Goal: Task Accomplishment & Management: Manage account settings

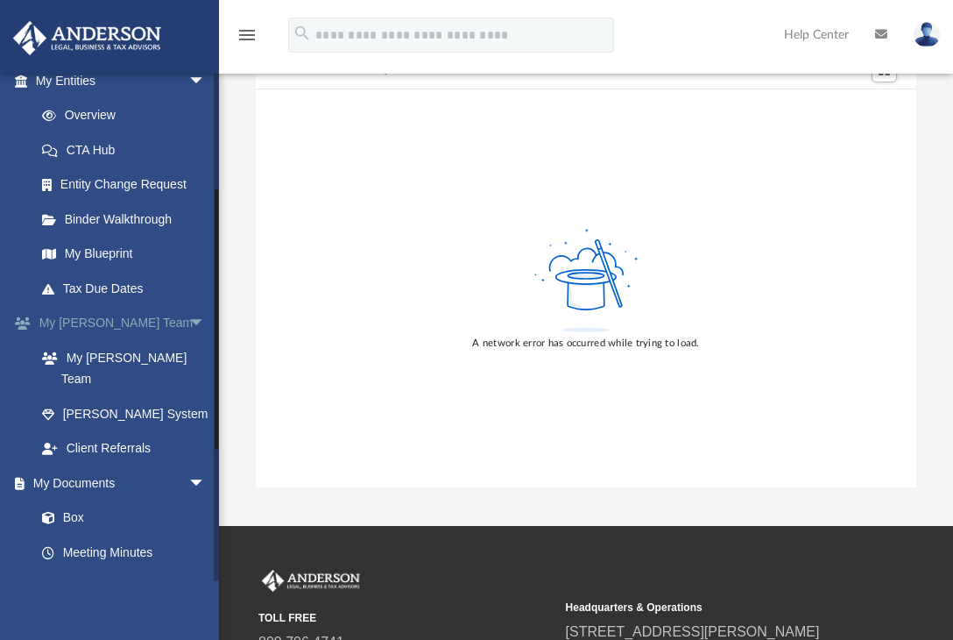
scroll to position [223, 0]
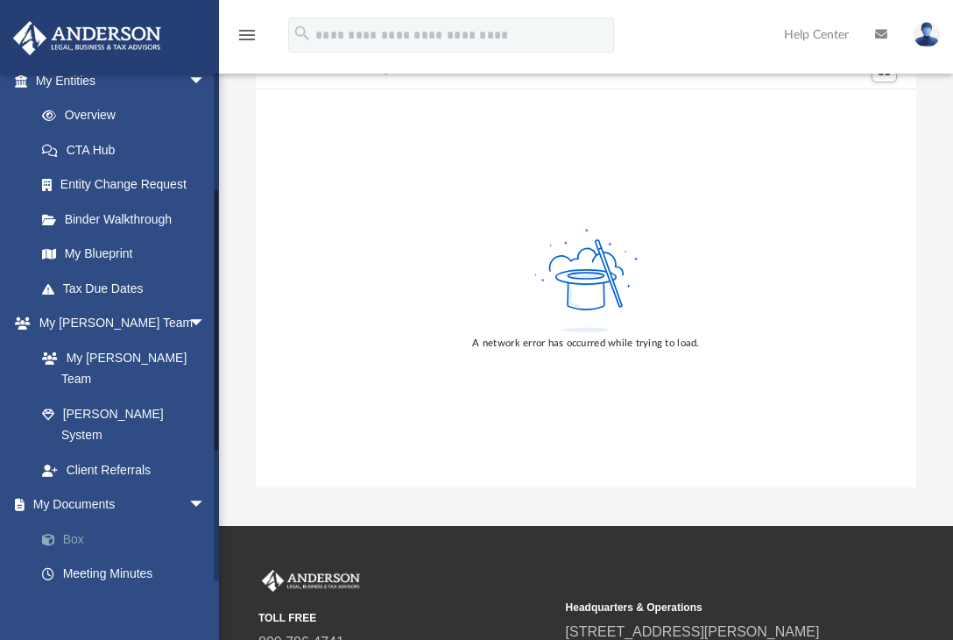
click at [109, 521] on link "Box" at bounding box center [129, 538] width 208 height 35
click at [81, 521] on link "Box" at bounding box center [129, 538] width 208 height 35
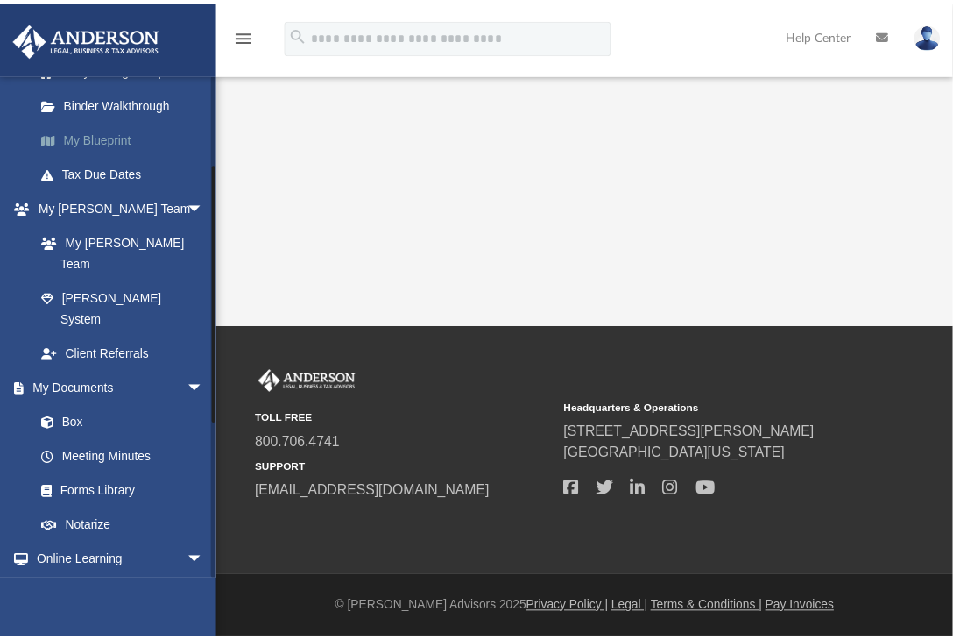
scroll to position [343, 0]
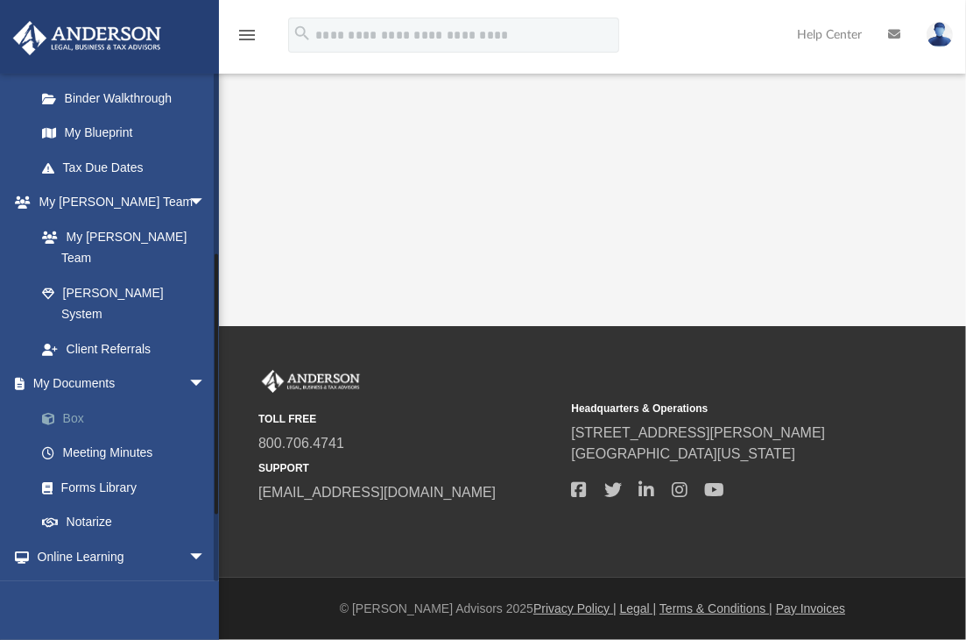
click at [73, 400] on link "Box" at bounding box center [129, 417] width 208 height 35
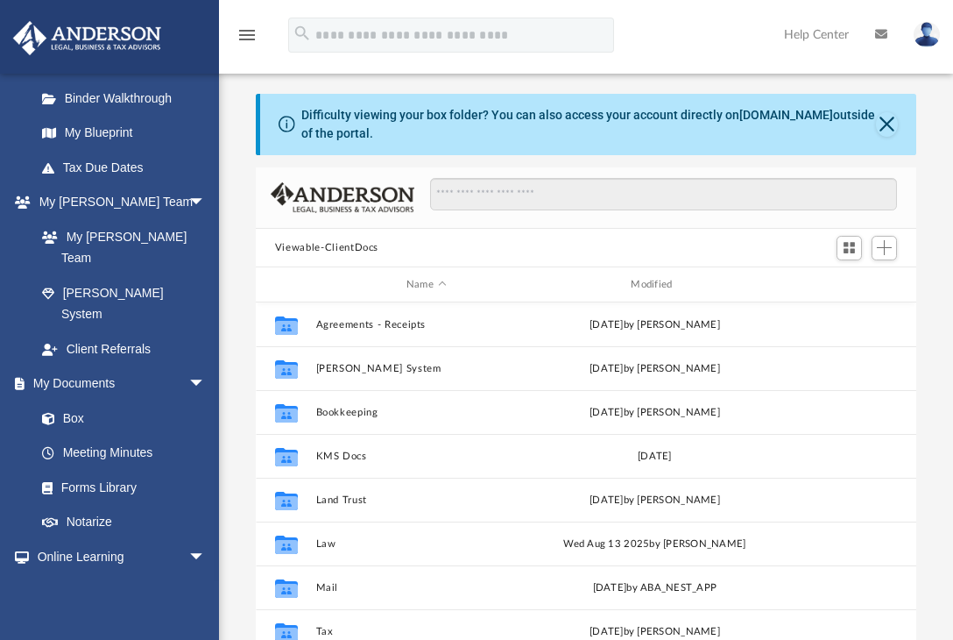
scroll to position [385, 647]
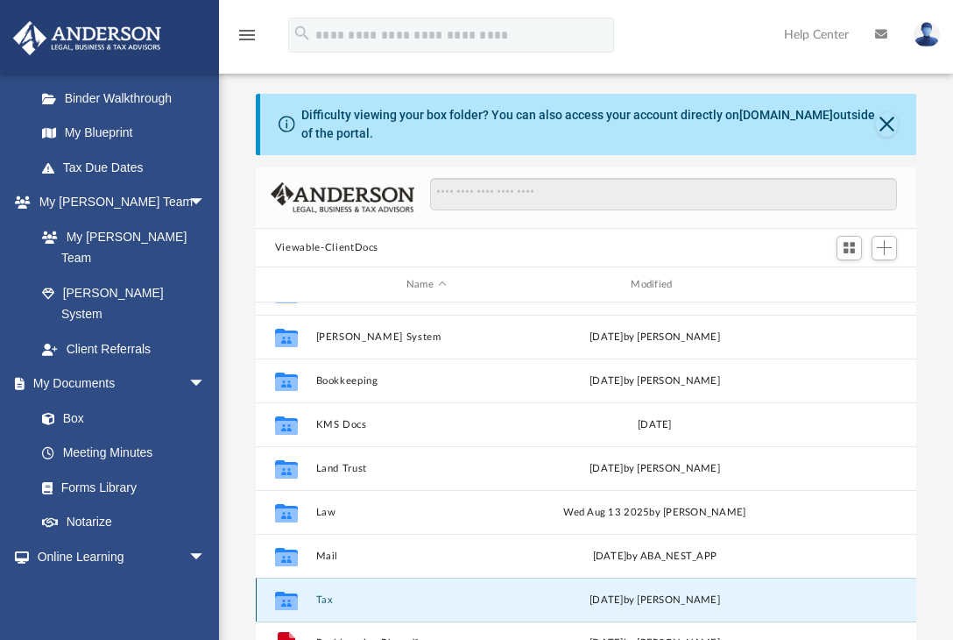
click at [322, 594] on button "Tax" at bounding box center [425, 599] width 221 height 11
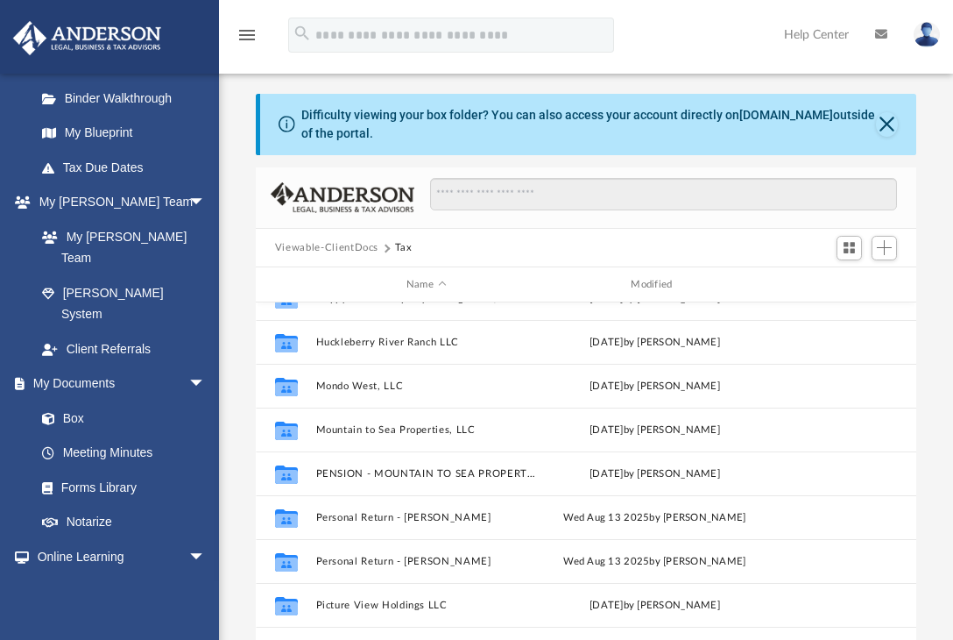
scroll to position [0, 0]
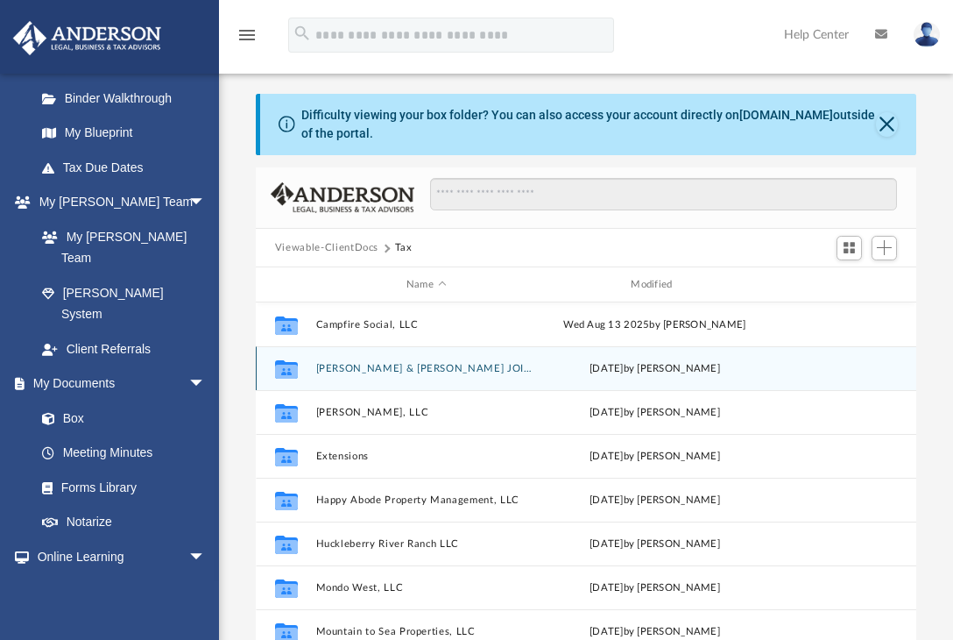
click at [420, 365] on button "[PERSON_NAME] & [PERSON_NAME] JOINT TAX FILE" at bounding box center [425, 368] width 221 height 11
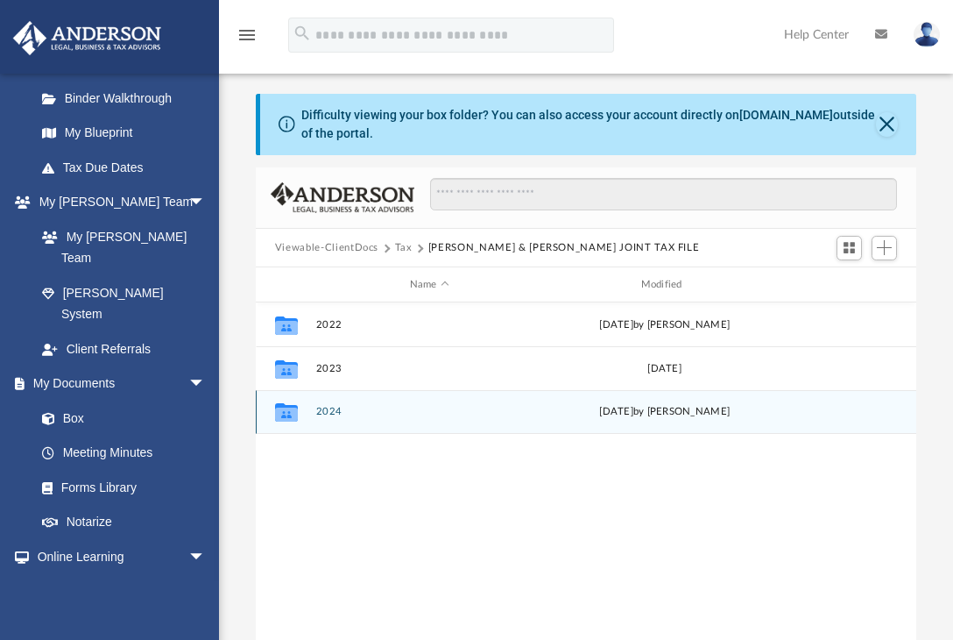
click at [336, 416] on button "2024" at bounding box center [429, 411] width 228 height 11
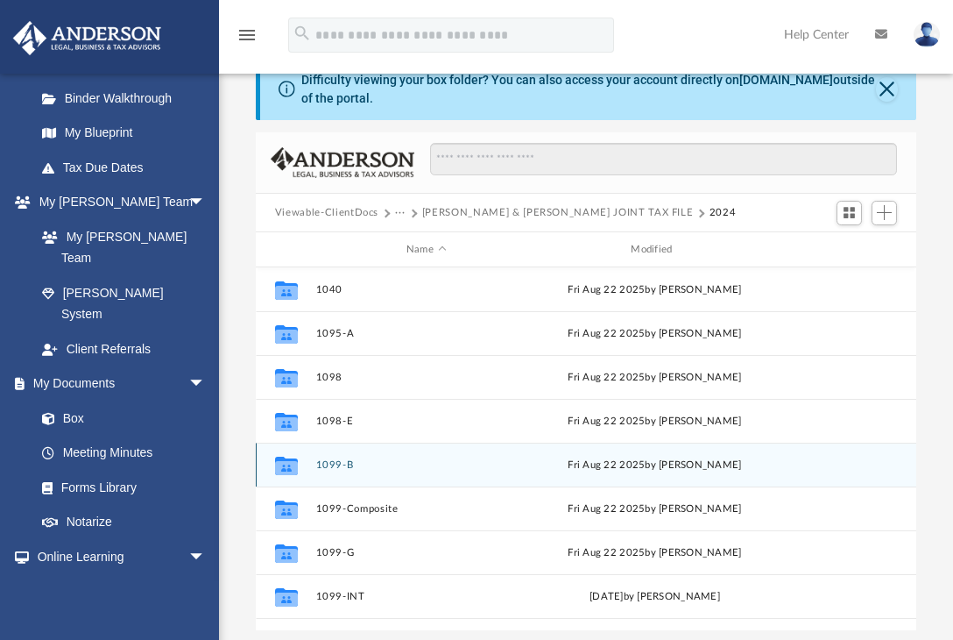
click at [329, 462] on button "1099-B" at bounding box center [425, 464] width 221 height 11
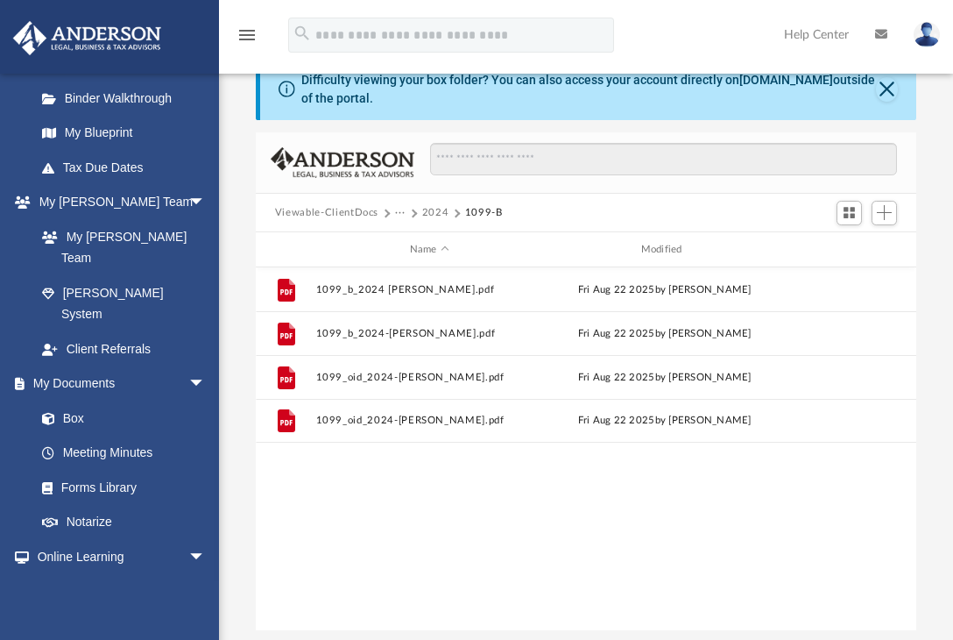
click at [432, 210] on button "2024" at bounding box center [435, 213] width 27 height 16
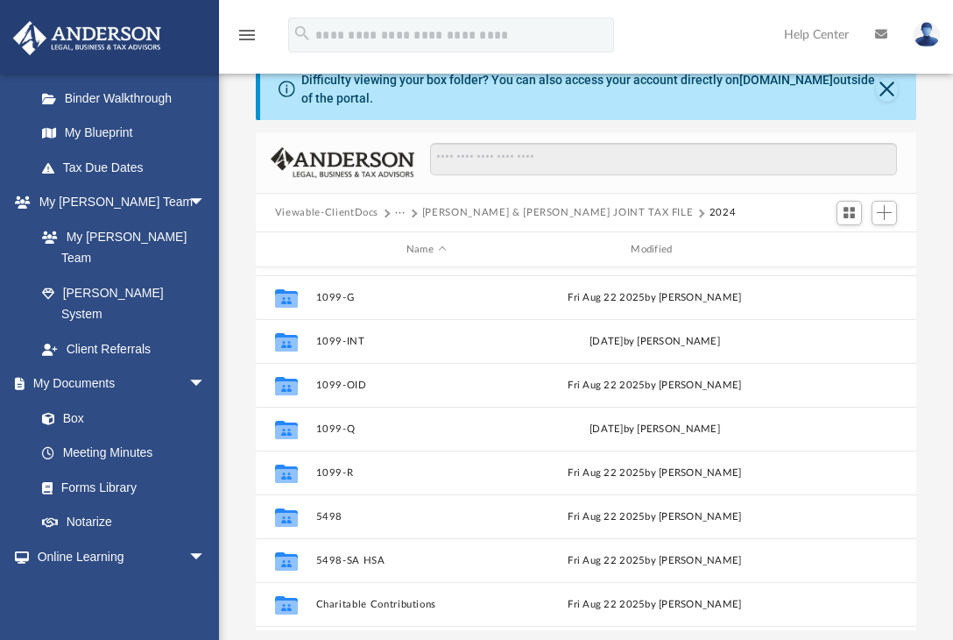
scroll to position [256, 0]
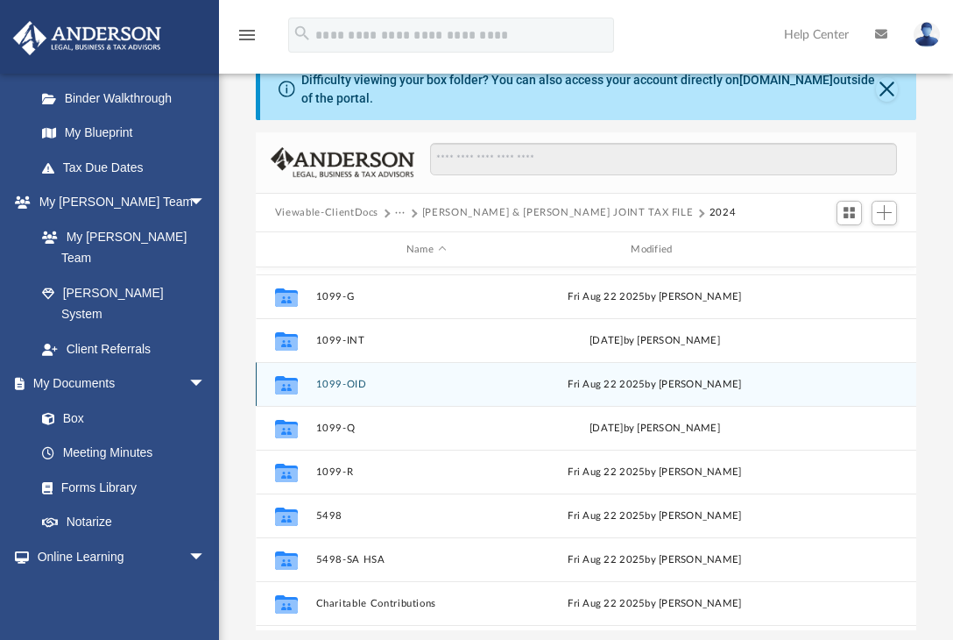
click at [341, 392] on div "Collaborated Folder 1099-OID Fri Aug 22 2025 by Carrol Rhead" at bounding box center [586, 384] width 661 height 44
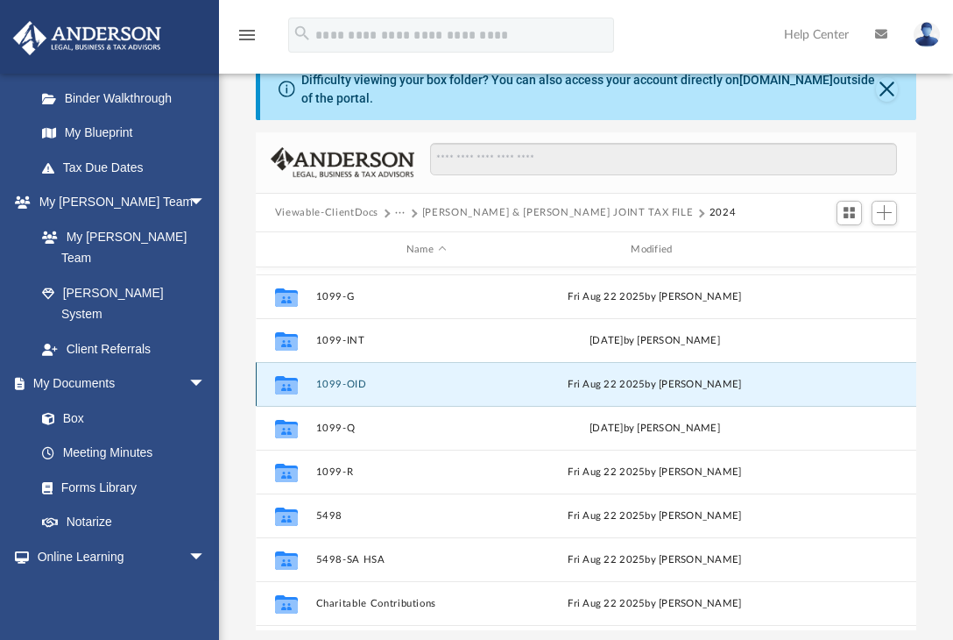
click at [343, 385] on button "1099-OID" at bounding box center [425, 383] width 221 height 11
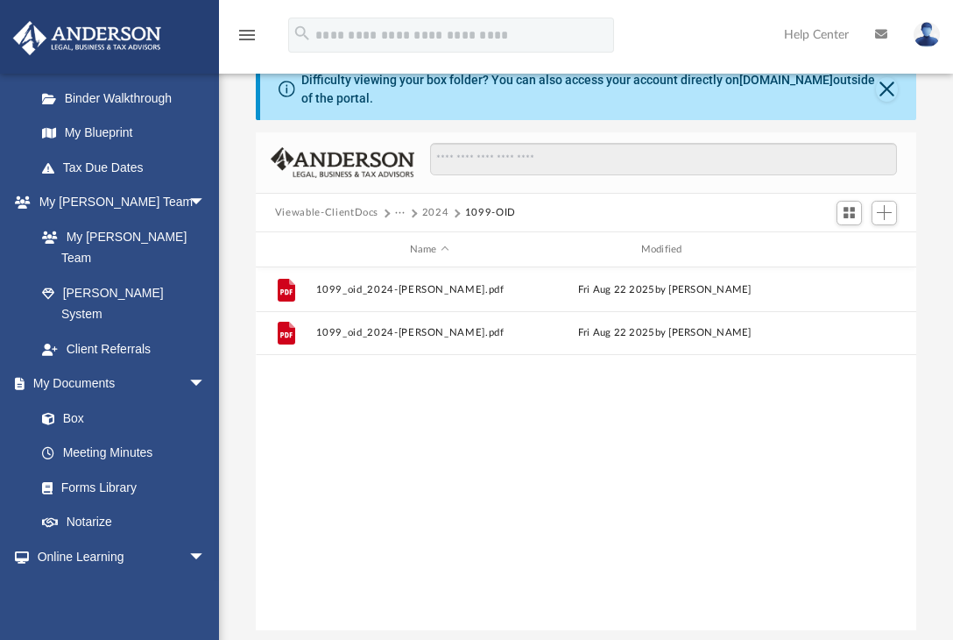
scroll to position [0, 0]
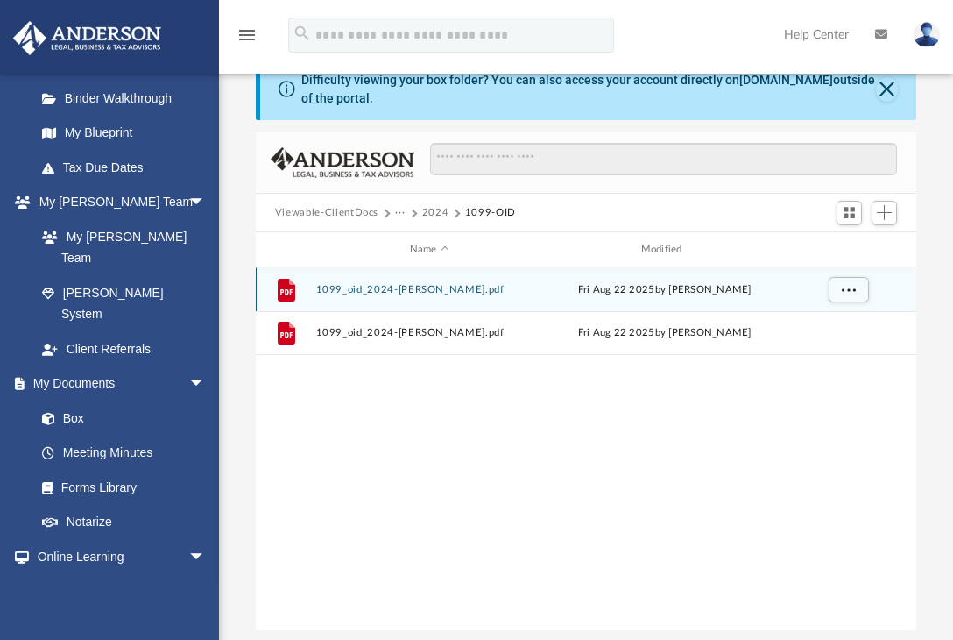
click at [394, 292] on button "1099_oid_2024-Carrol Prosper.pdf" at bounding box center [429, 289] width 228 height 11
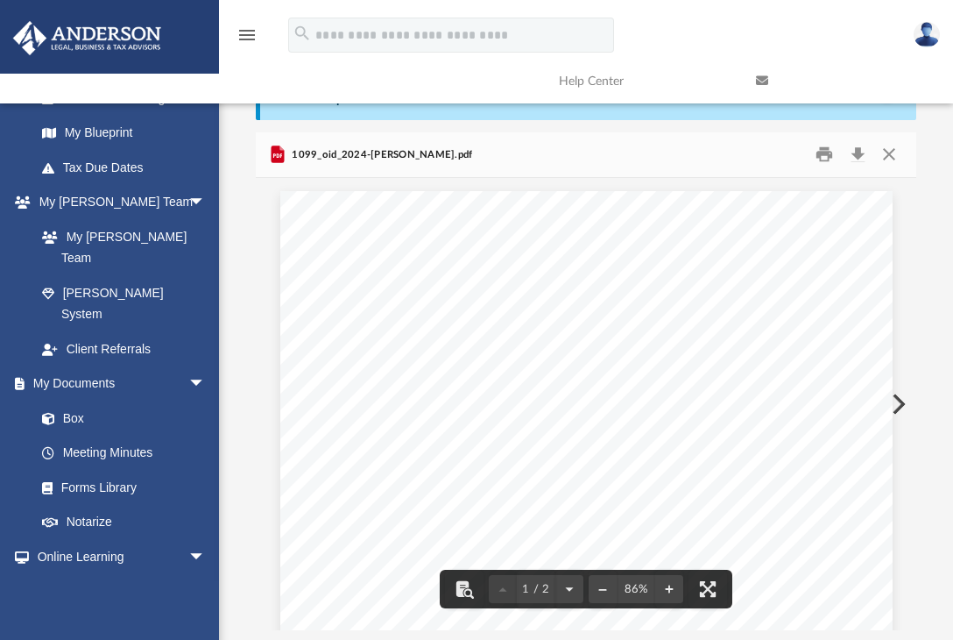
click at [901, 402] on button "Preview" at bounding box center [897, 403] width 39 height 49
click at [880, 166] on button "Close" at bounding box center [889, 154] width 32 height 27
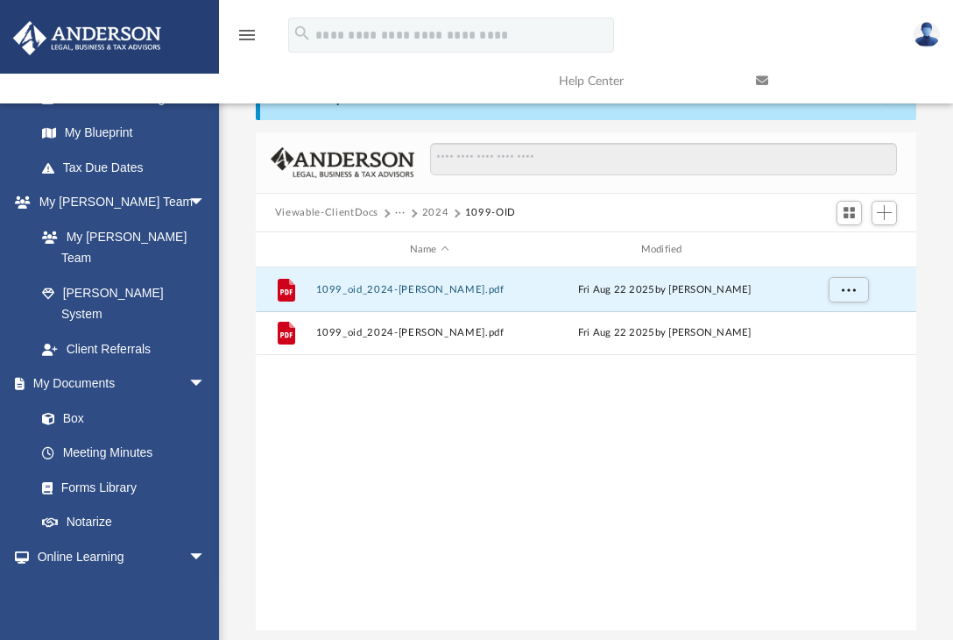
click at [433, 217] on button "2024" at bounding box center [435, 213] width 27 height 16
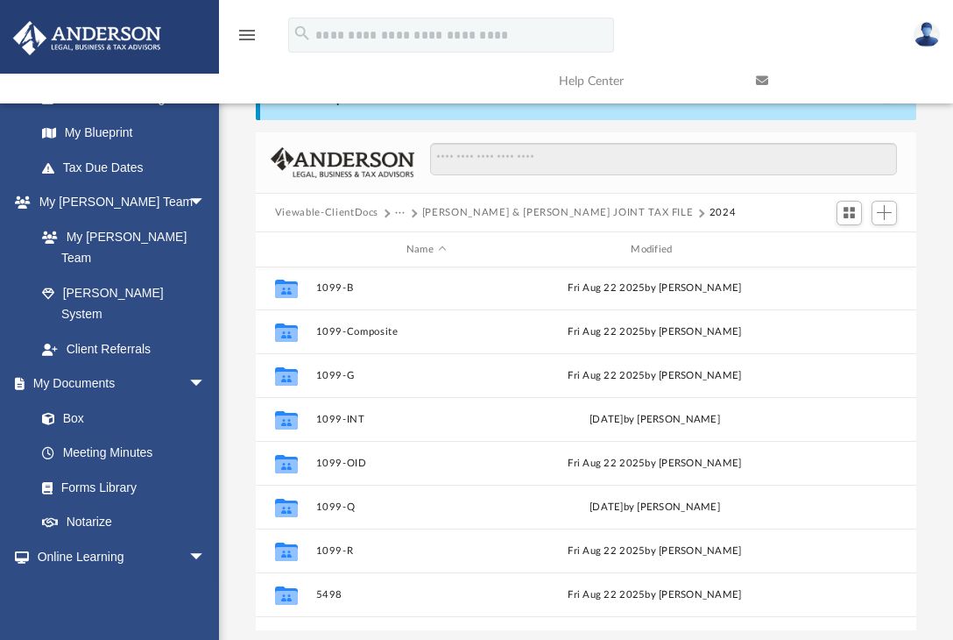
scroll to position [158, 0]
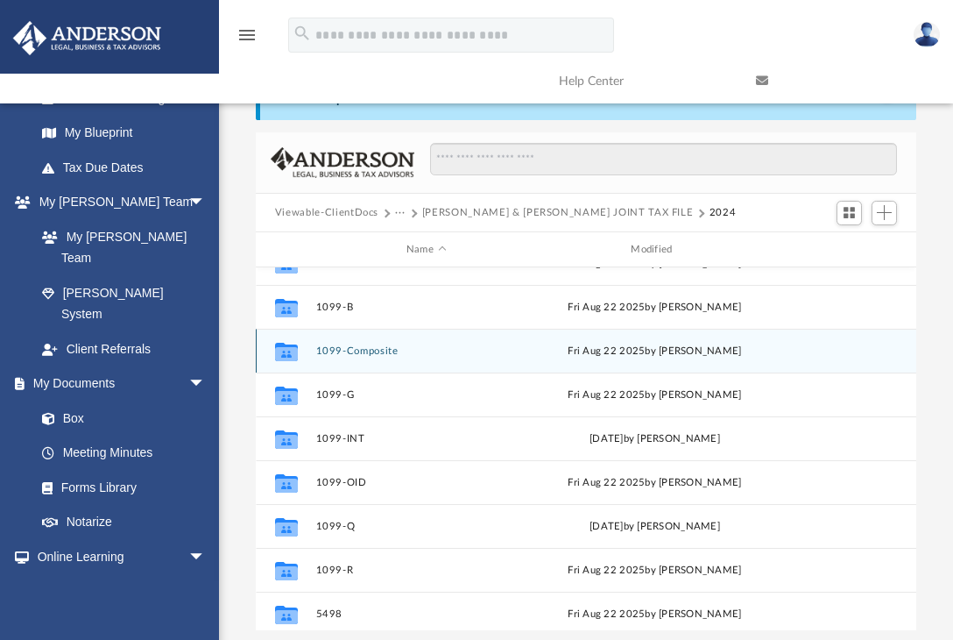
click at [350, 348] on button "1099-Composite" at bounding box center [425, 350] width 221 height 11
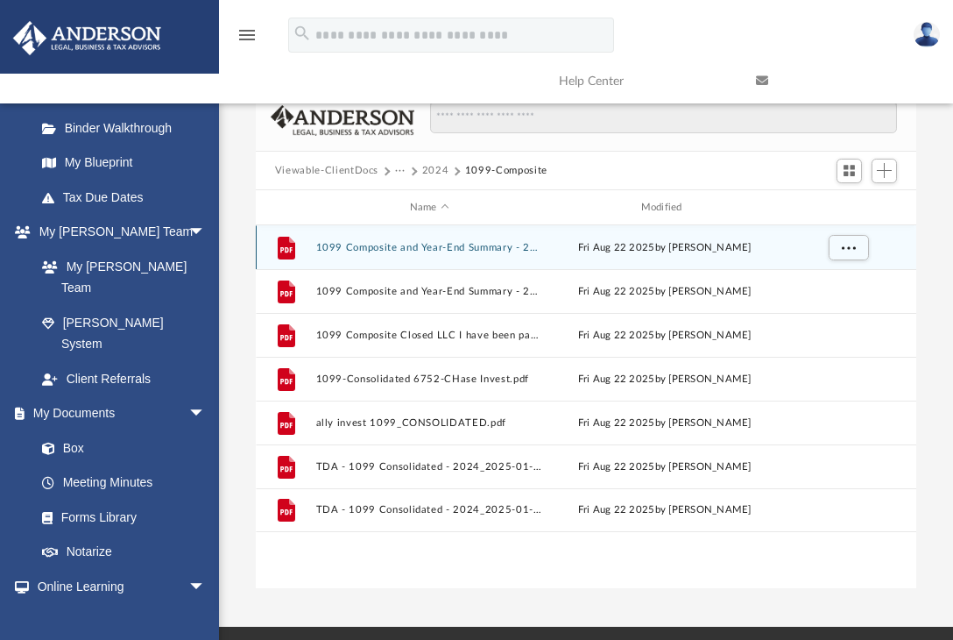
scroll to position [0, 0]
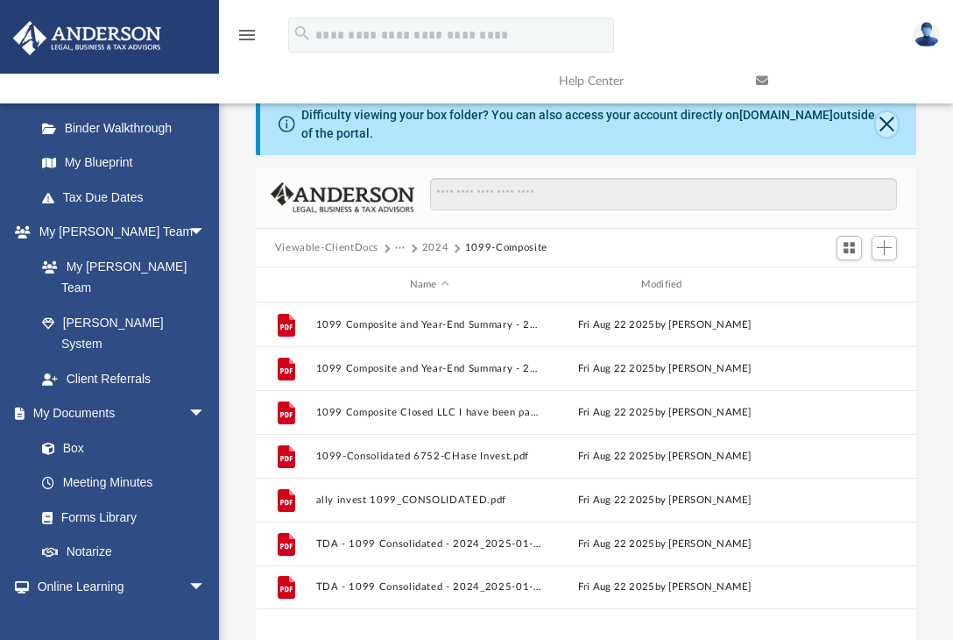
click at [878, 124] on button "Close" at bounding box center [887, 124] width 22 height 25
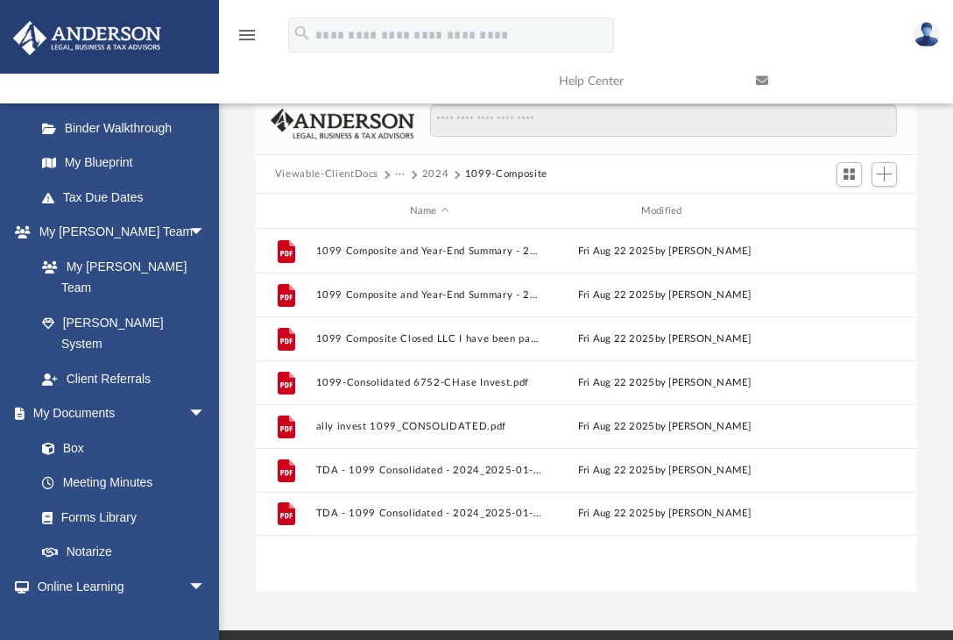
click at [438, 173] on button "2024" at bounding box center [435, 174] width 27 height 16
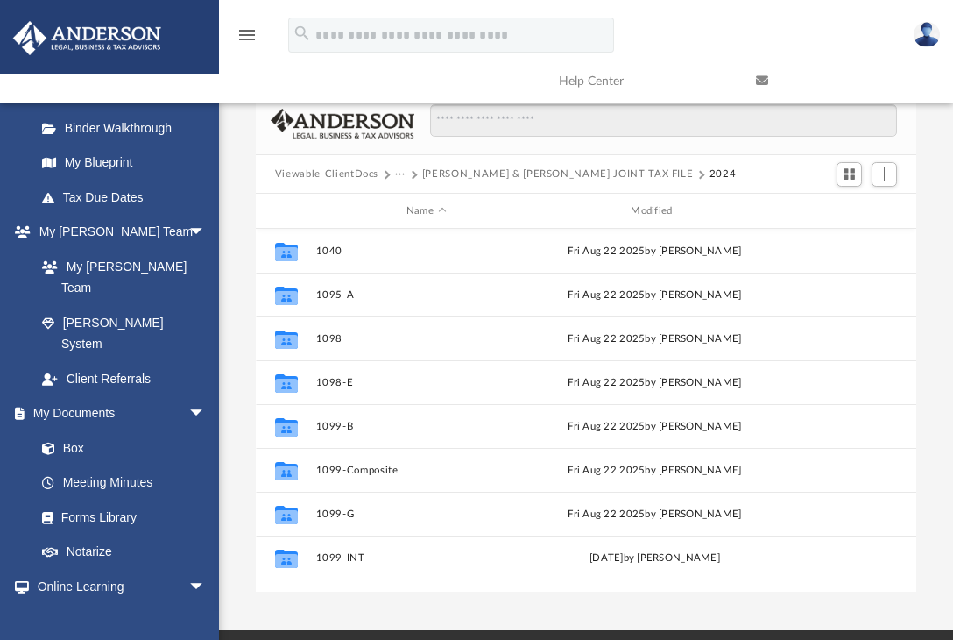
scroll to position [557, 0]
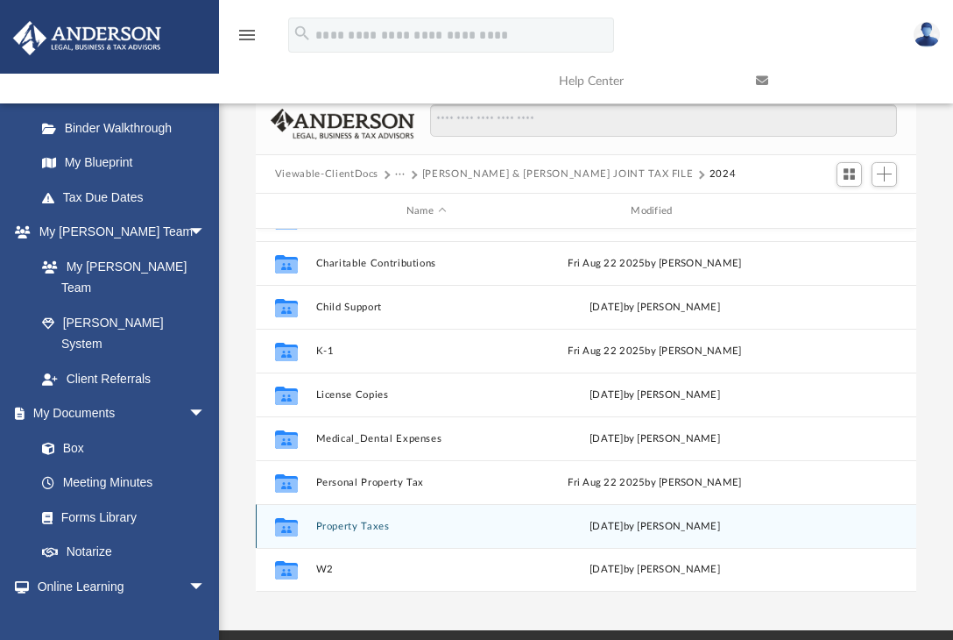
click at [364, 531] on button "Property Taxes" at bounding box center [425, 525] width 221 height 11
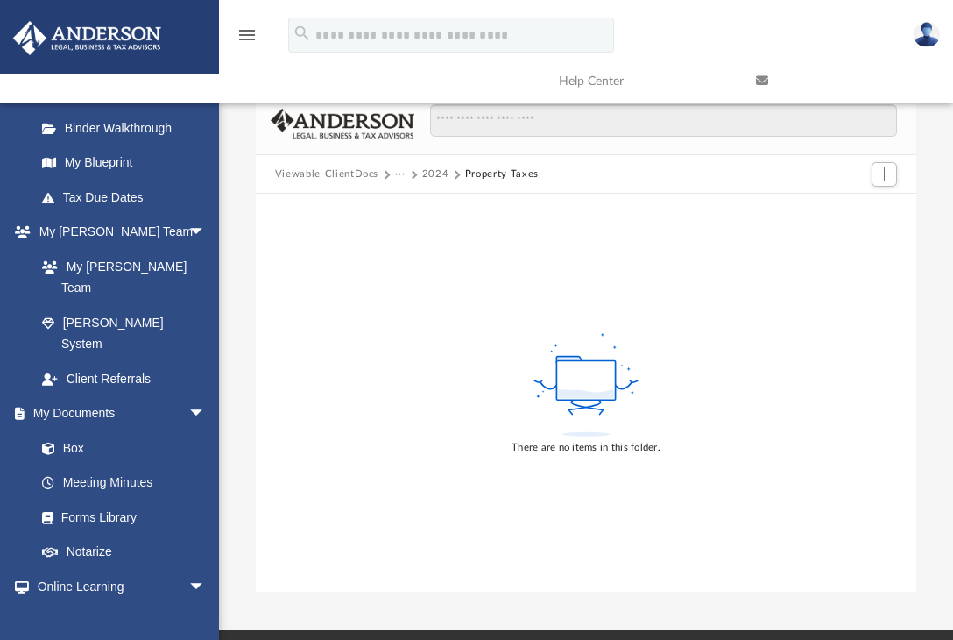
click at [431, 166] on button "2024" at bounding box center [435, 174] width 27 height 16
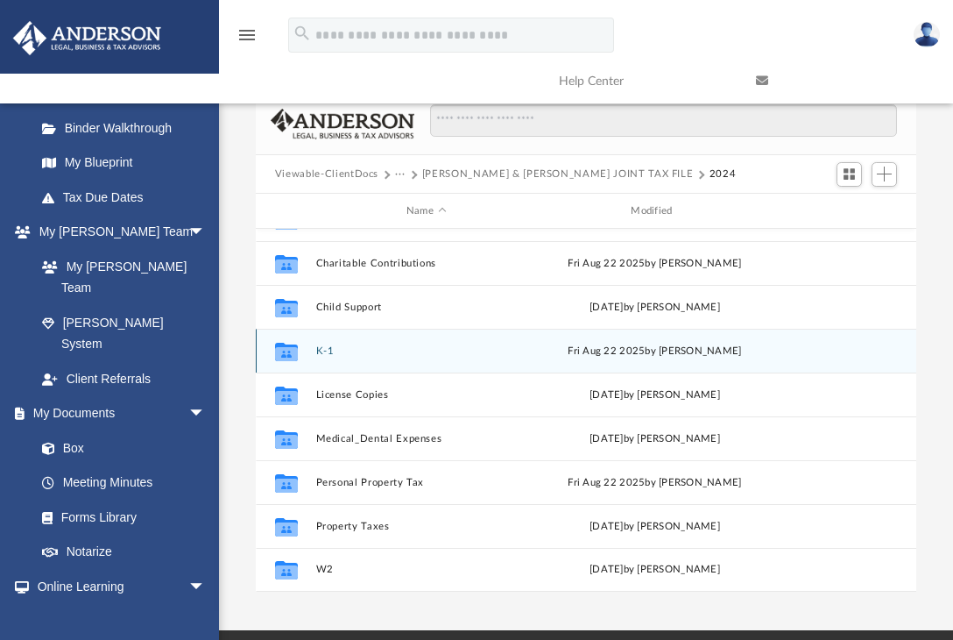
scroll to position [0, 0]
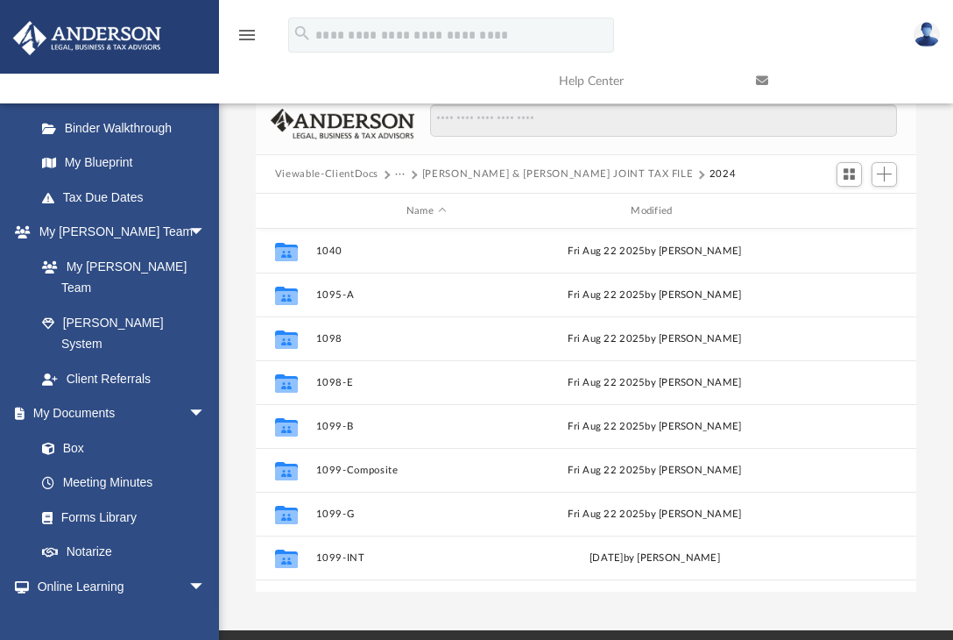
click at [480, 177] on button "[PERSON_NAME] & [PERSON_NAME] JOINT TAX FILE" at bounding box center [558, 174] width 272 height 16
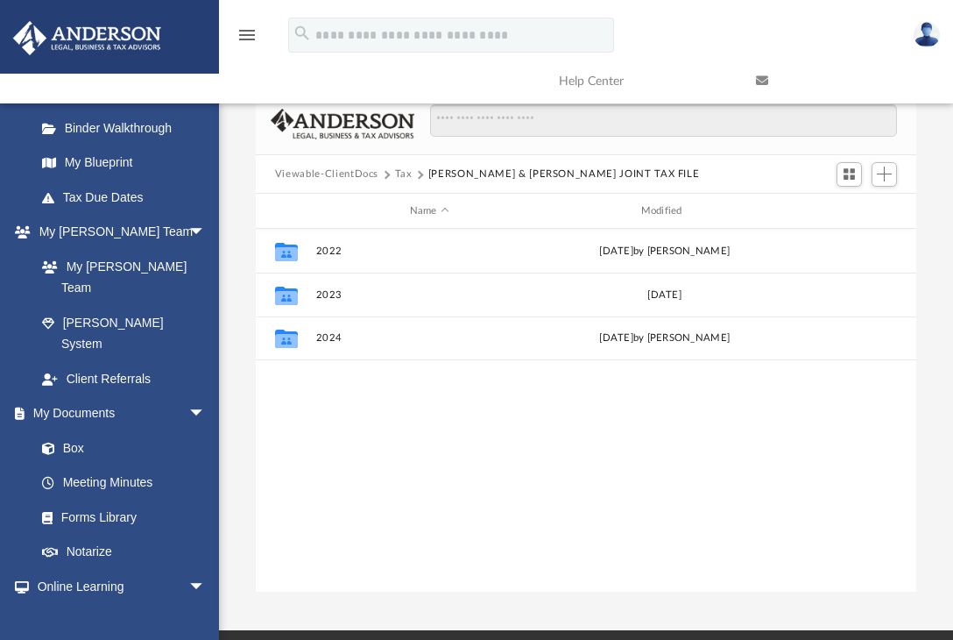
click at [395, 172] on button "Tax" at bounding box center [404, 174] width 18 height 16
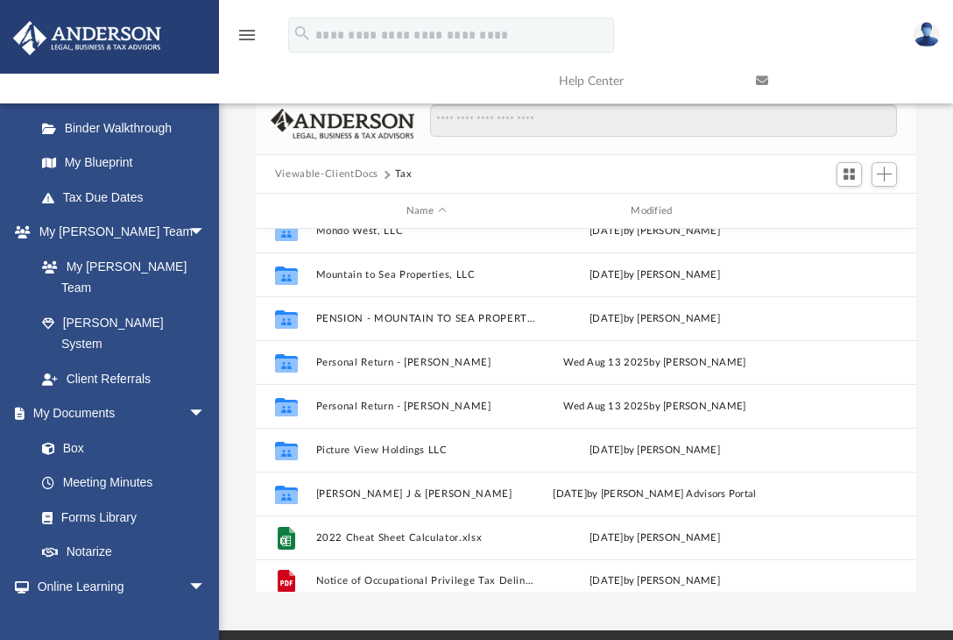
scroll to position [294, 0]
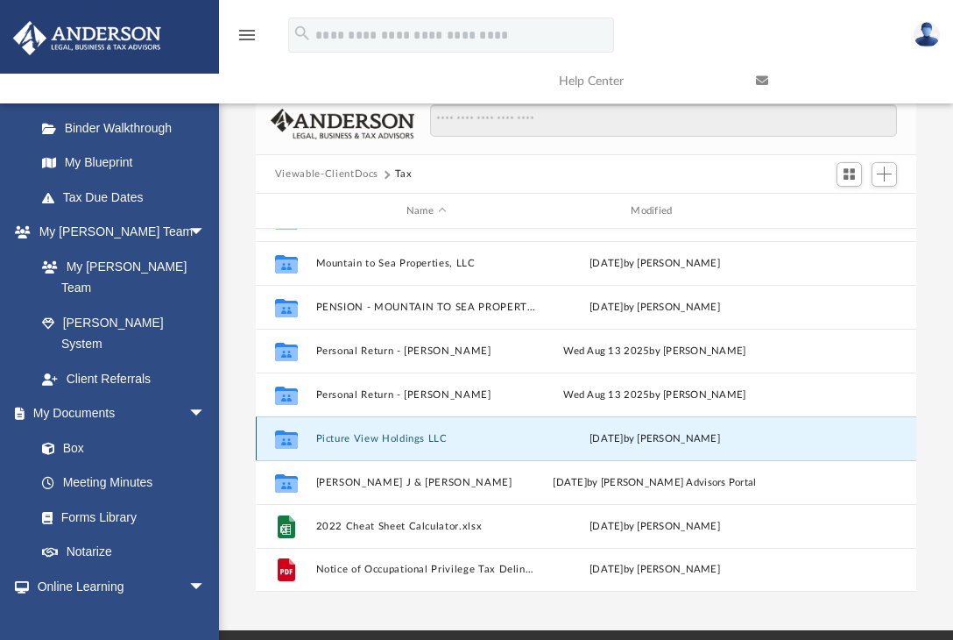
click at [378, 439] on button "Picture View Holdings LLC" at bounding box center [425, 438] width 221 height 11
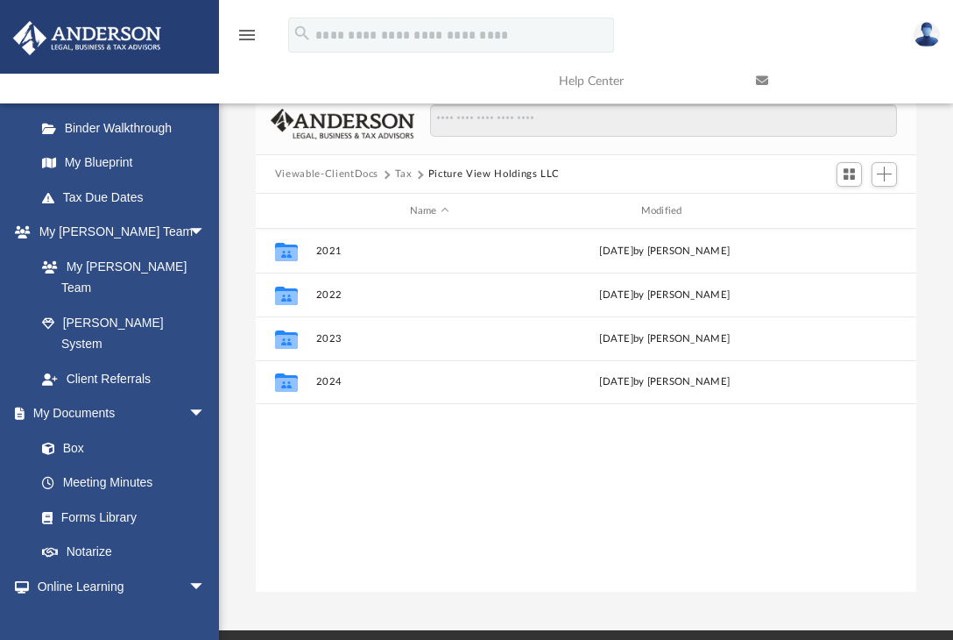
scroll to position [0, 0]
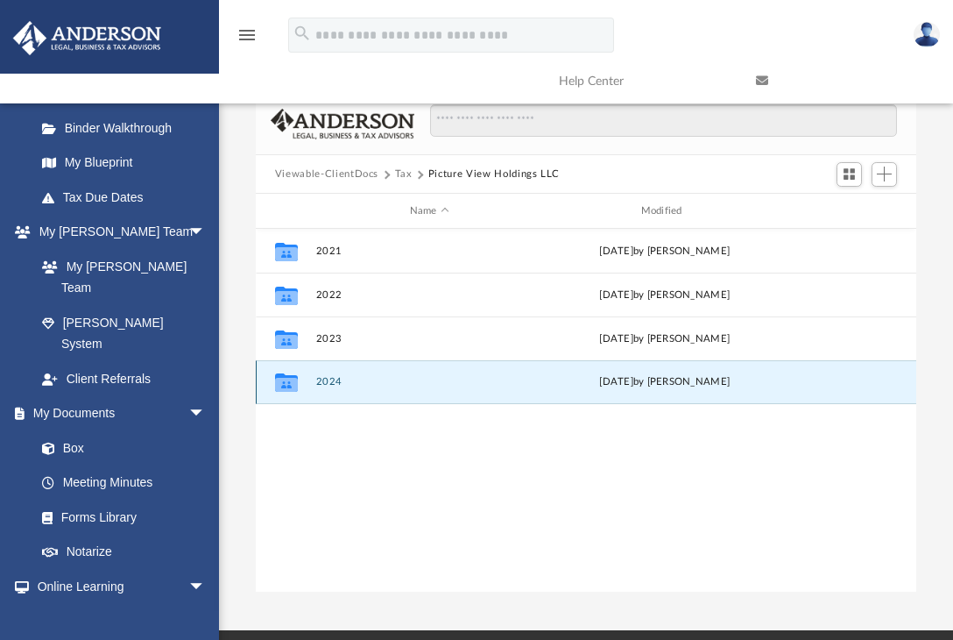
click at [332, 383] on button "2024" at bounding box center [429, 381] width 228 height 11
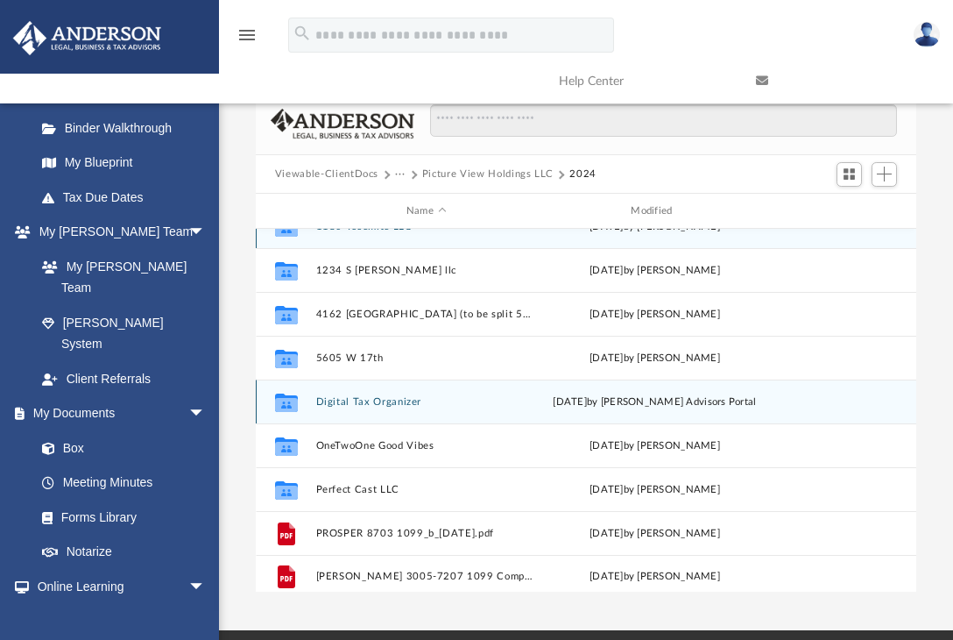
scroll to position [32, 0]
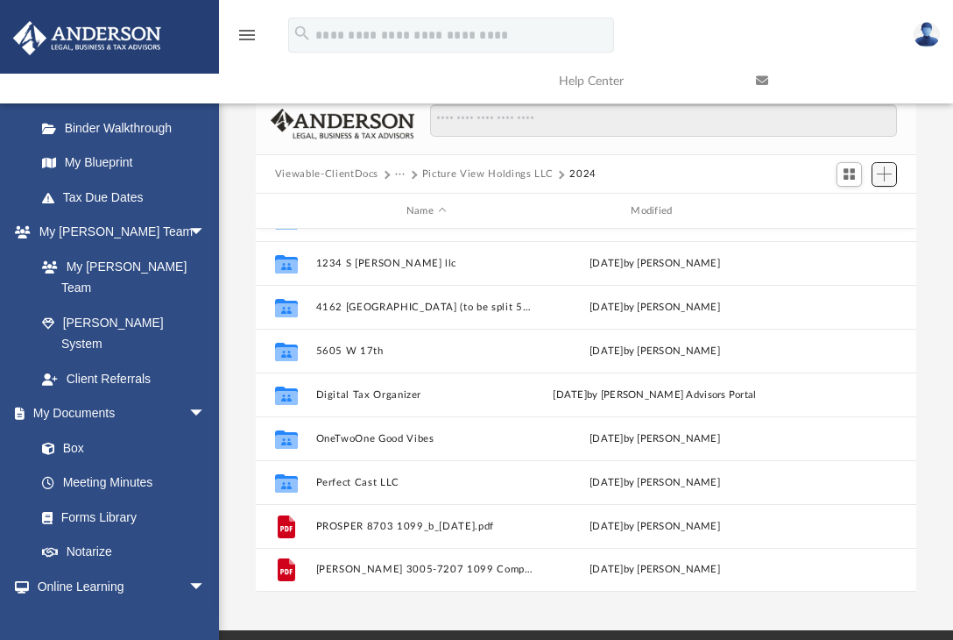
click at [884, 163] on button "Add" at bounding box center [885, 174] width 26 height 25
click at [845, 212] on li "Upload" at bounding box center [859, 209] width 56 height 18
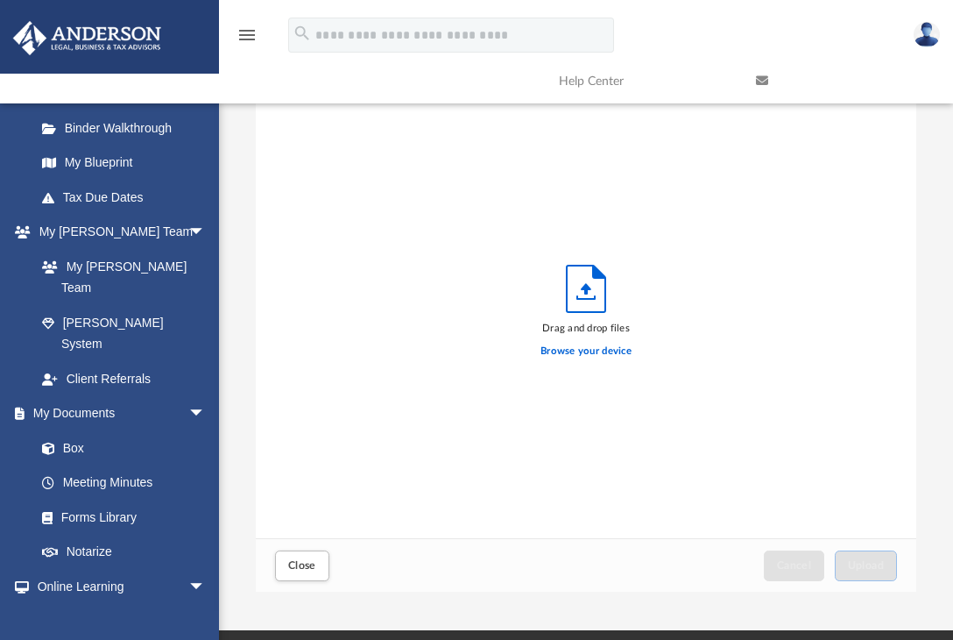
scroll to position [431, 647]
click at [604, 346] on label "Browse your device" at bounding box center [586, 351] width 91 height 16
click at [0, 0] on input "Browse your device" at bounding box center [0, 0] width 0 height 0
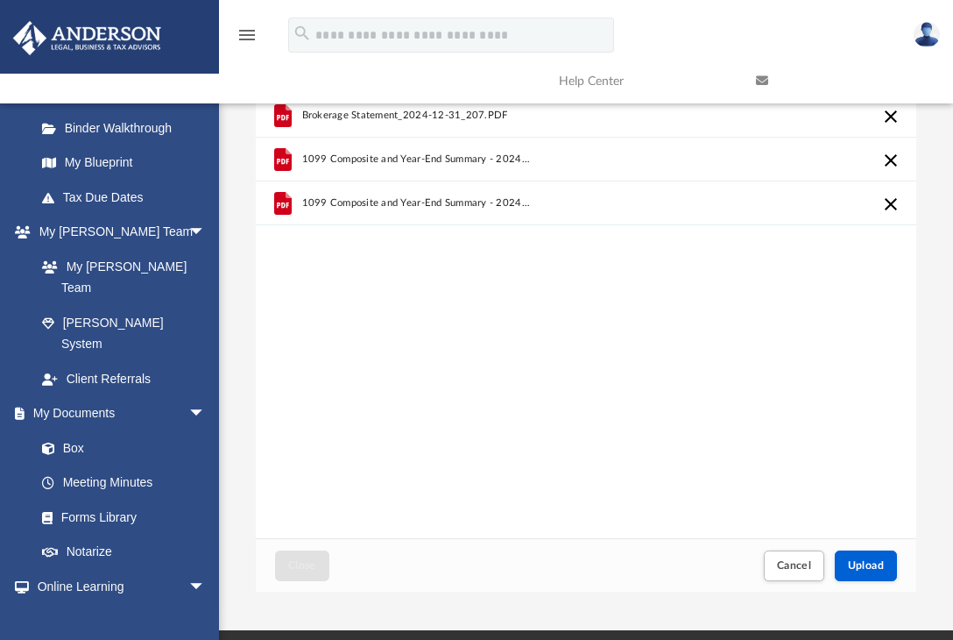
scroll to position [116, 0]
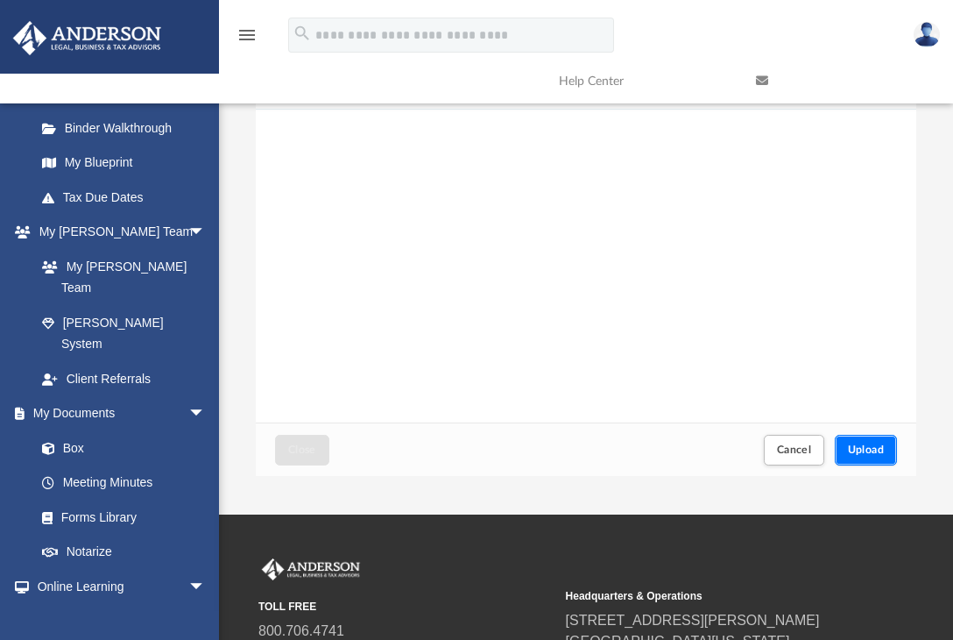
drag, startPoint x: 855, startPoint y: 548, endPoint x: 844, endPoint y: 455, distance: 93.6
click at [844, 455] on button "Upload" at bounding box center [866, 450] width 63 height 31
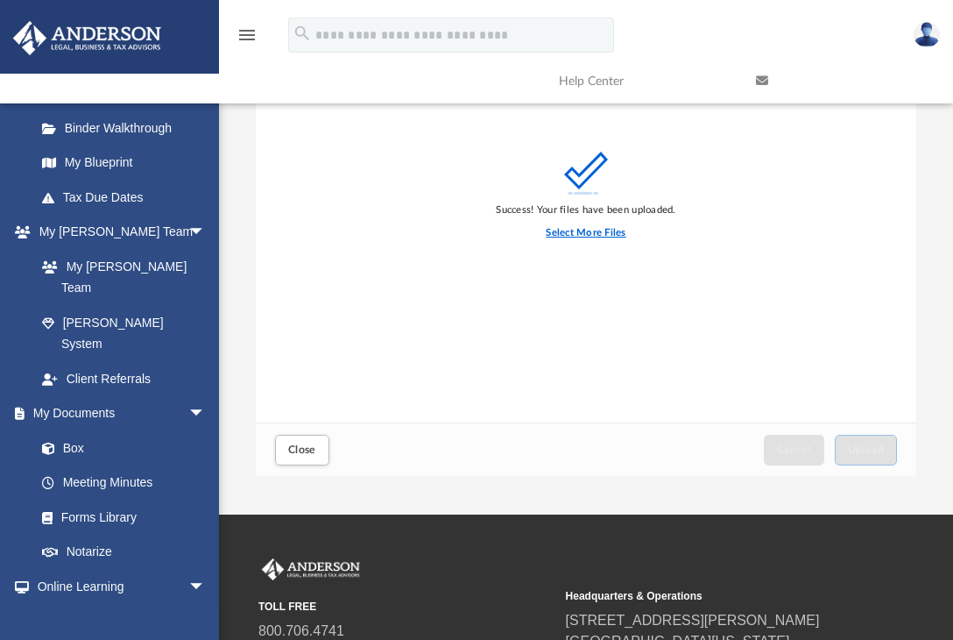
click at [613, 234] on label "Select More Files" at bounding box center [586, 233] width 80 height 16
click at [0, 0] on input "Select More Files" at bounding box center [0, 0] width 0 height 0
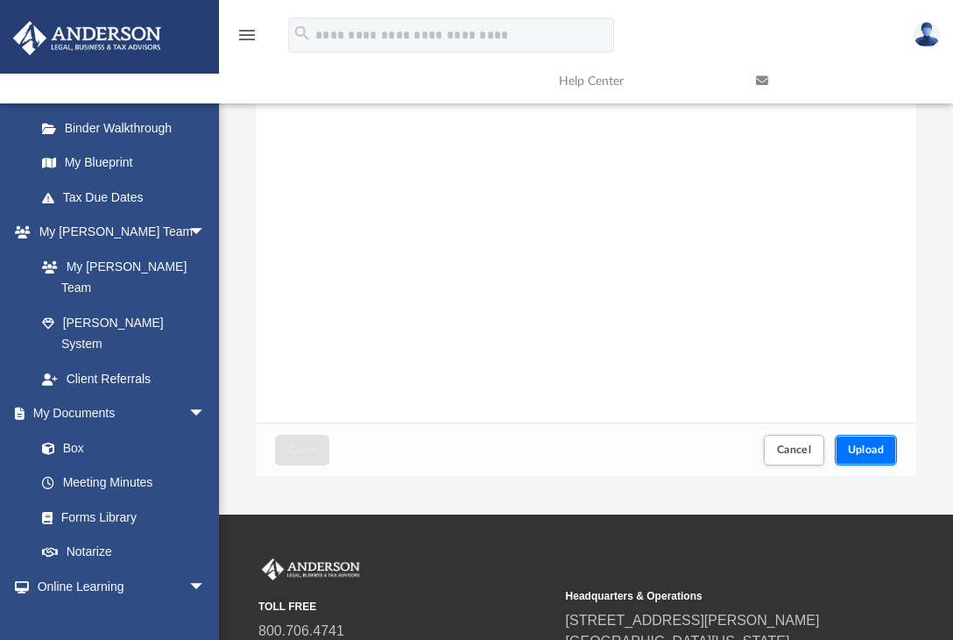
click at [887, 447] on button "Upload" at bounding box center [866, 450] width 63 height 31
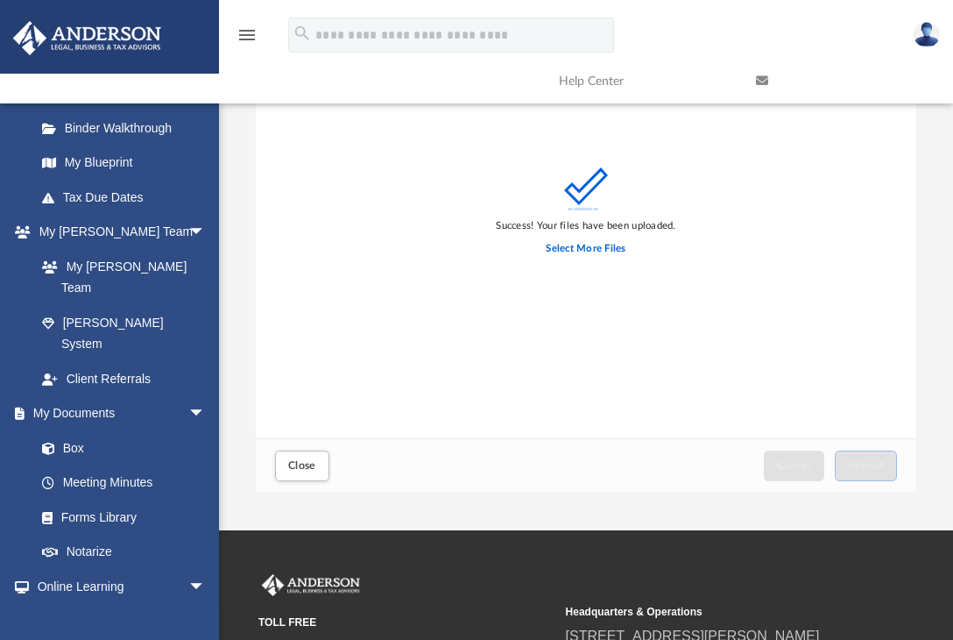
scroll to position [0, 0]
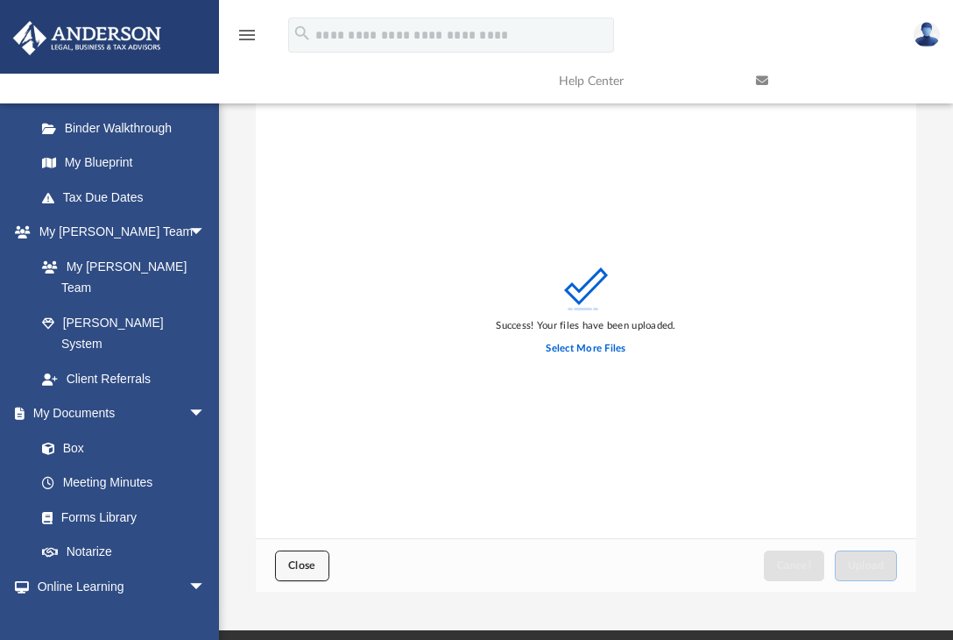
click at [316, 563] on button "Close" at bounding box center [302, 565] width 54 height 31
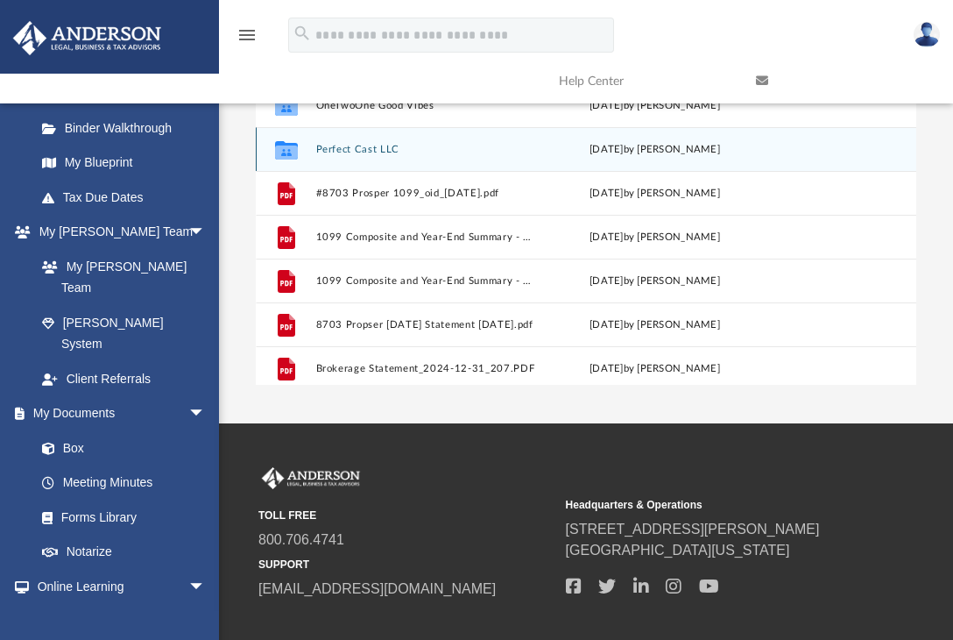
scroll to position [158, 0]
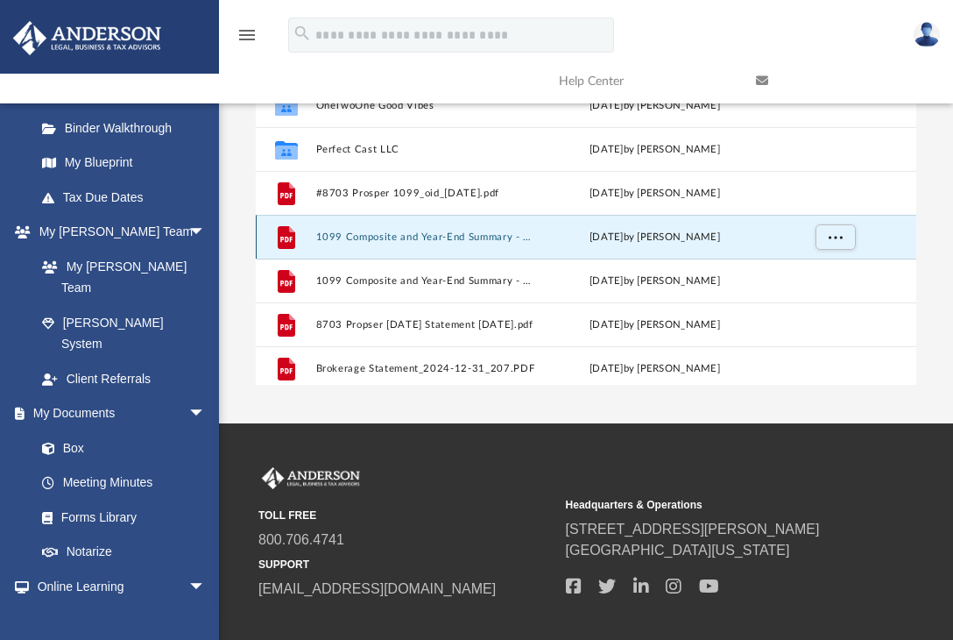
click at [463, 239] on button "1099 Composite and Year-End Summary - 2024_2025-02-07_207.PDF" at bounding box center [425, 236] width 221 height 11
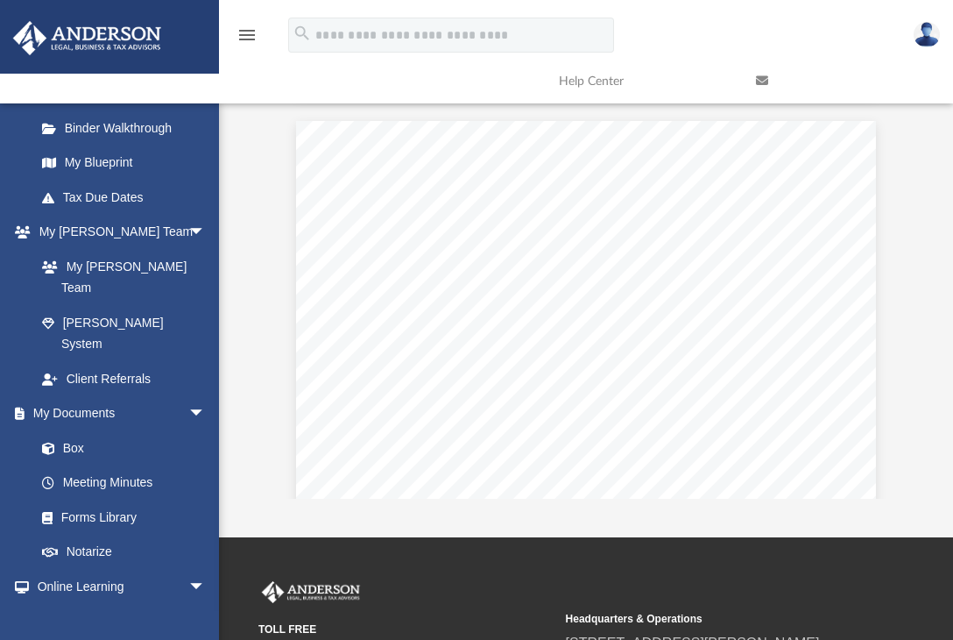
scroll to position [887, 0]
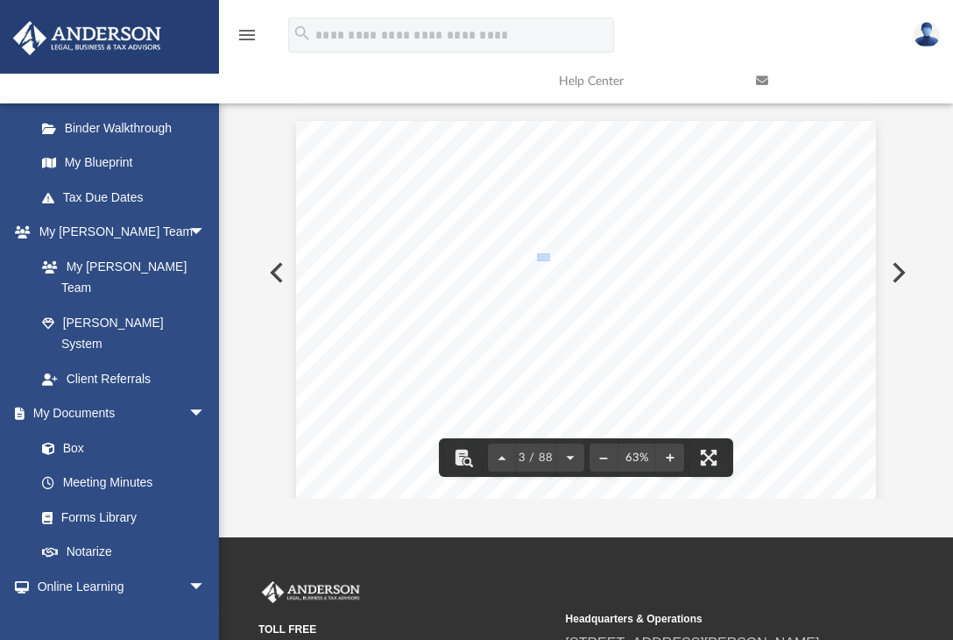
drag, startPoint x: 543, startPoint y: 256, endPoint x: 530, endPoint y: 253, distance: 13.4
click at [530, 254] on span "3005-7207" at bounding box center [538, 257] width 32 height 7
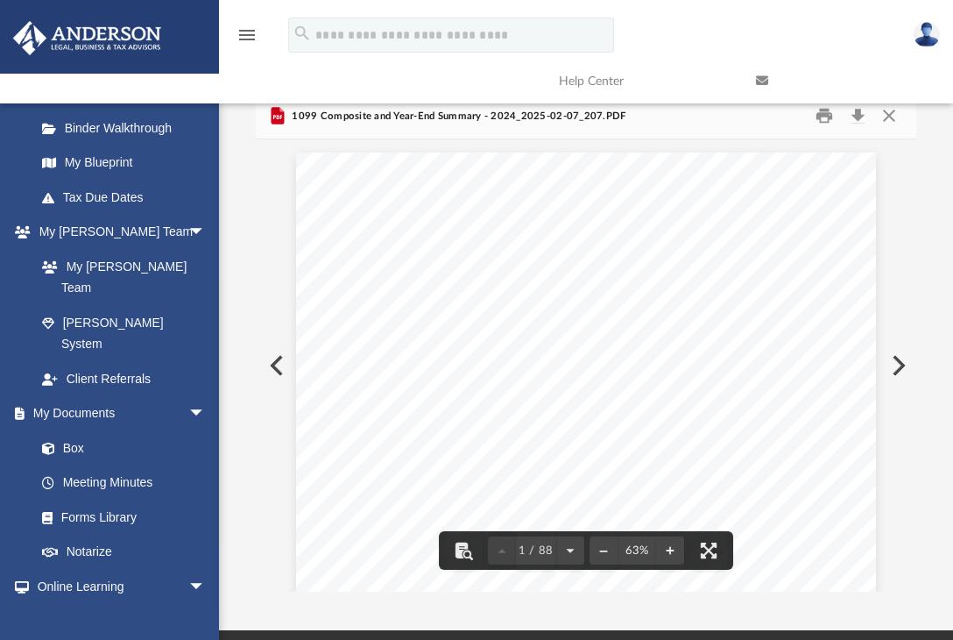
click at [880, 114] on link at bounding box center [841, 80] width 197 height 69
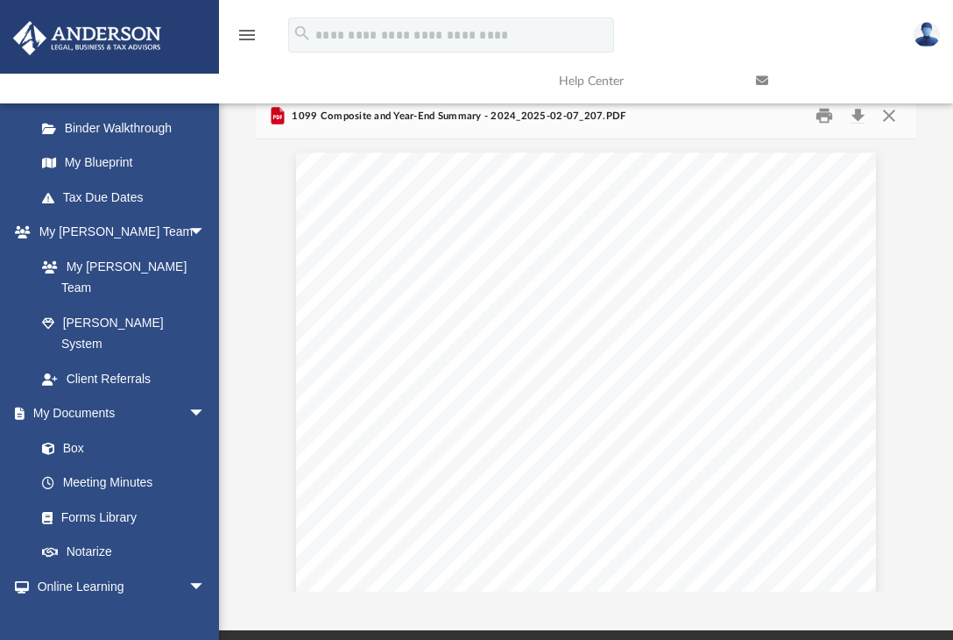
click at [890, 114] on link at bounding box center [841, 80] width 197 height 69
click at [887, 113] on link at bounding box center [841, 80] width 197 height 69
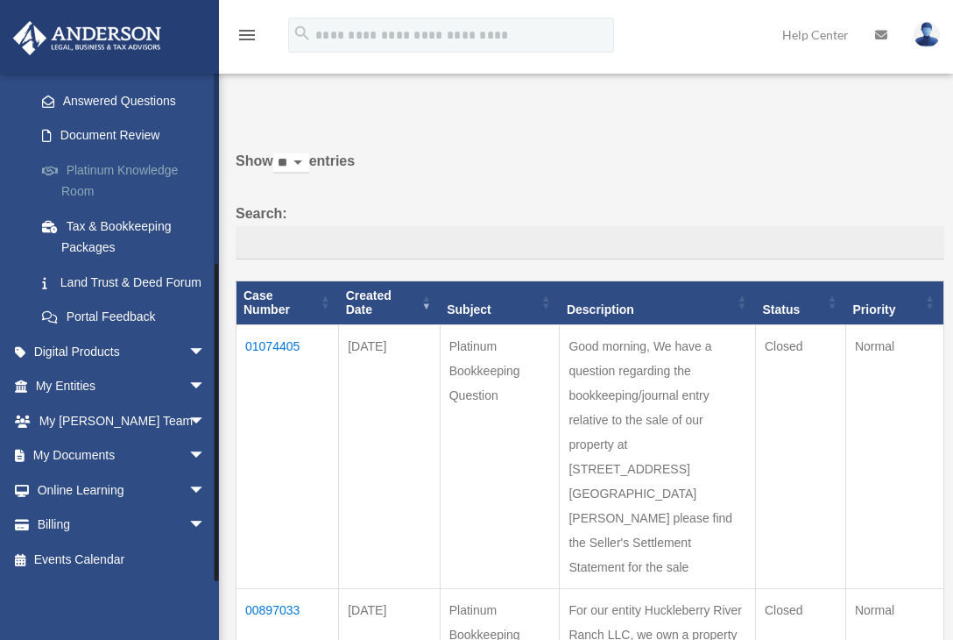
scroll to position [291, 0]
drag, startPoint x: 93, startPoint y: 456, endPoint x: 39, endPoint y: 449, distance: 53.9
click at [39, 449] on link "My Documents arrow_drop_down" at bounding box center [122, 455] width 220 height 35
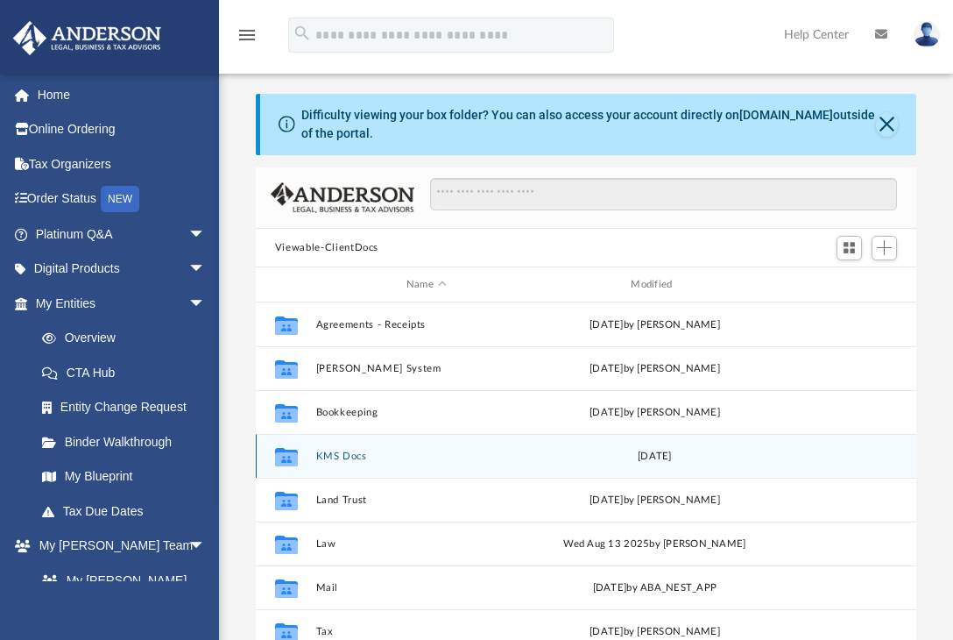
scroll to position [32, 0]
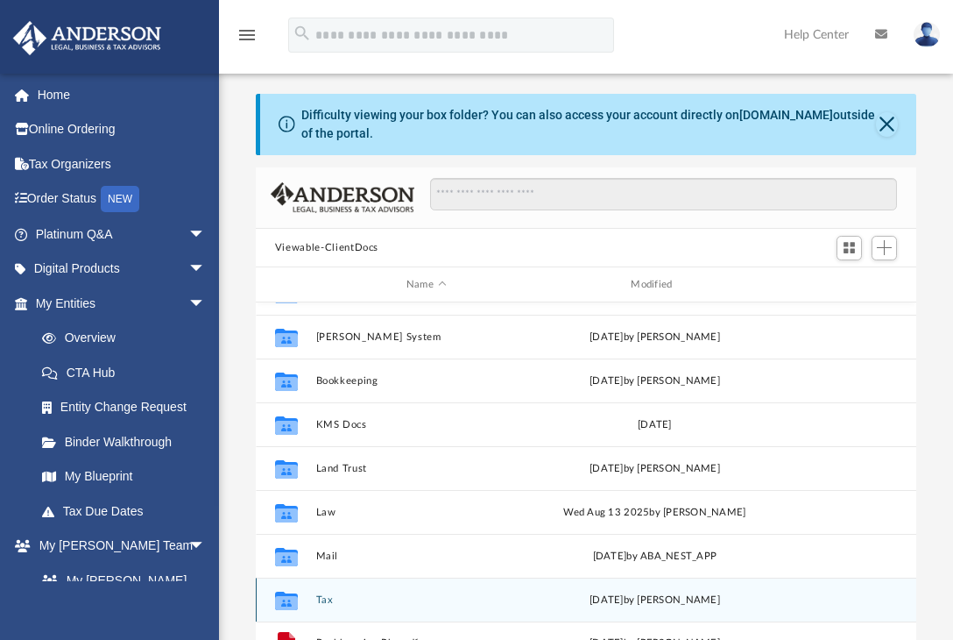
click at [321, 604] on button "Tax" at bounding box center [425, 599] width 221 height 11
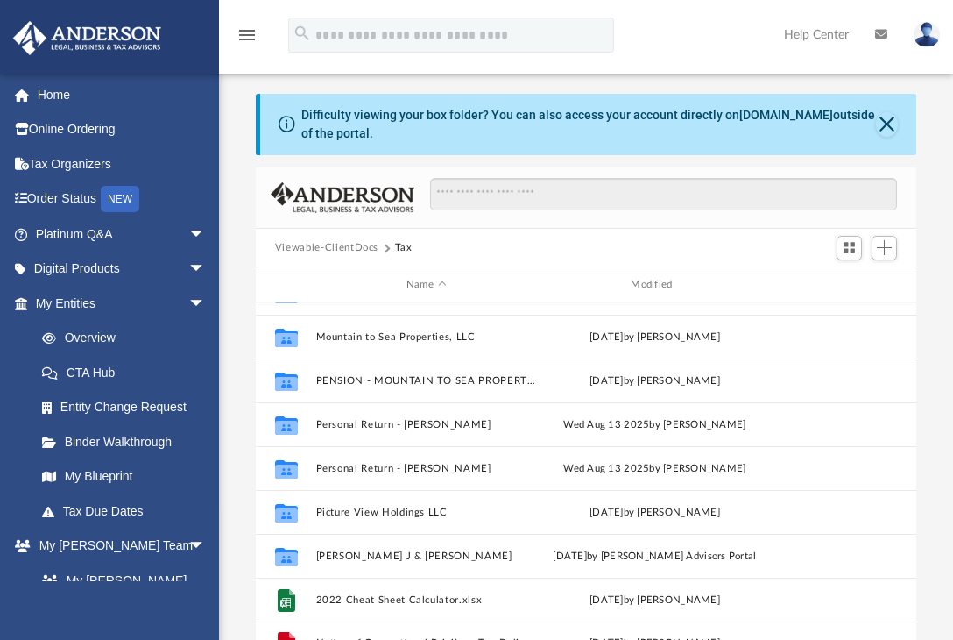
scroll to position [293, 0]
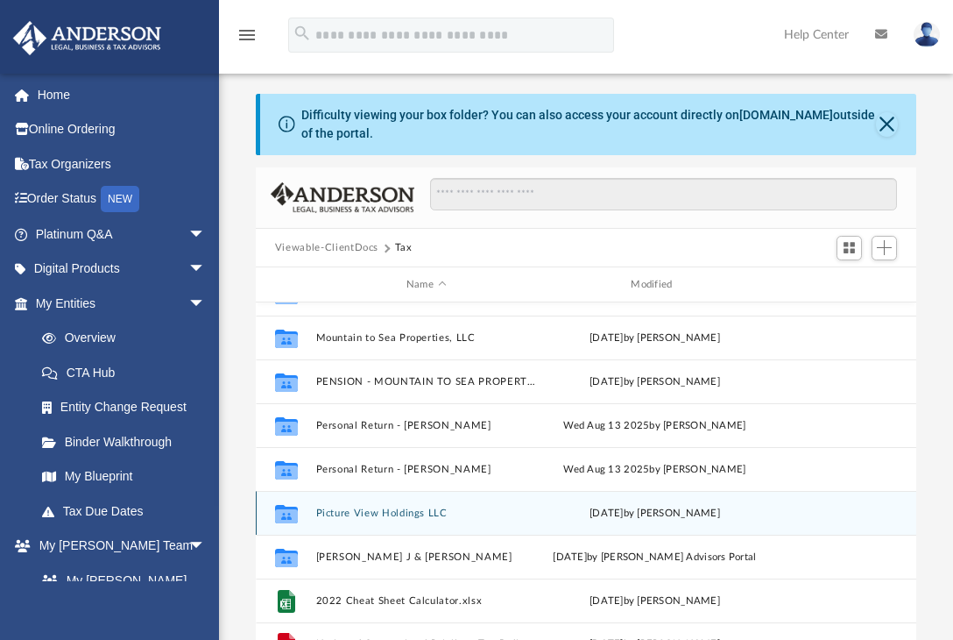
click at [372, 509] on button "Picture View Holdings LLC" at bounding box center [425, 512] width 221 height 11
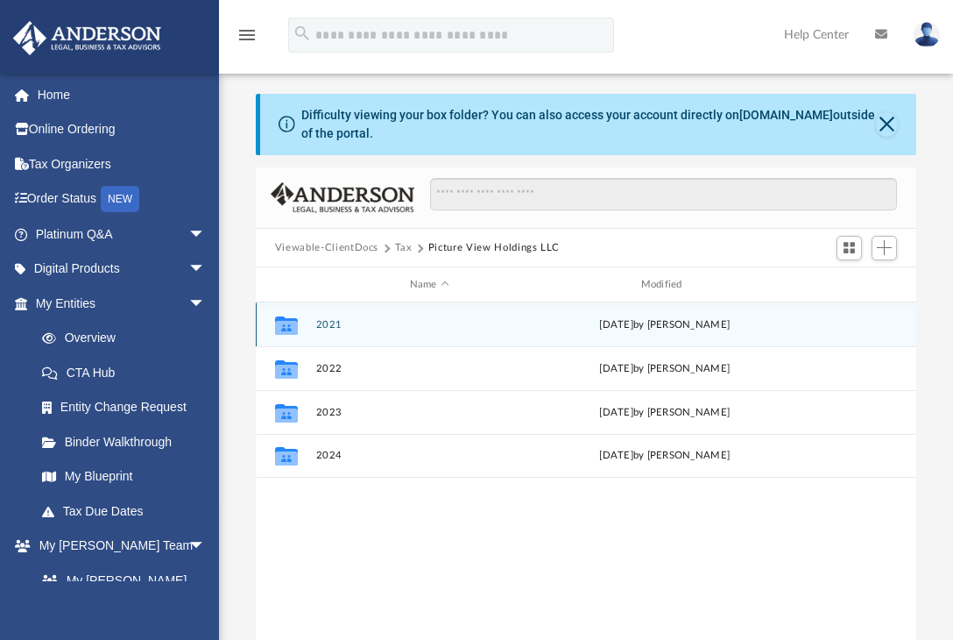
scroll to position [0, 0]
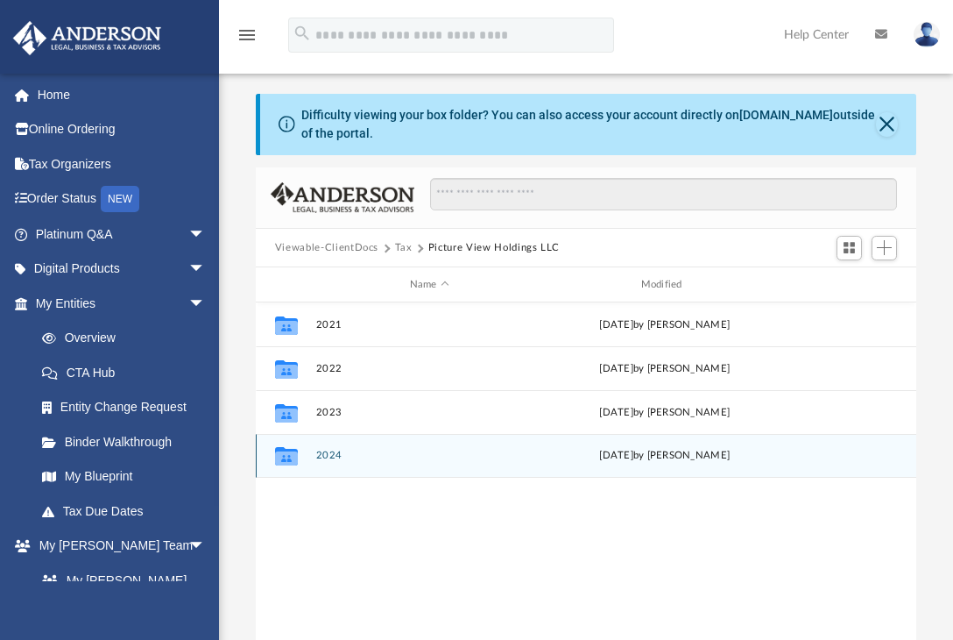
click at [322, 444] on div "Collaborated Folder 2024 [DATE] by [PERSON_NAME]" at bounding box center [586, 456] width 661 height 44
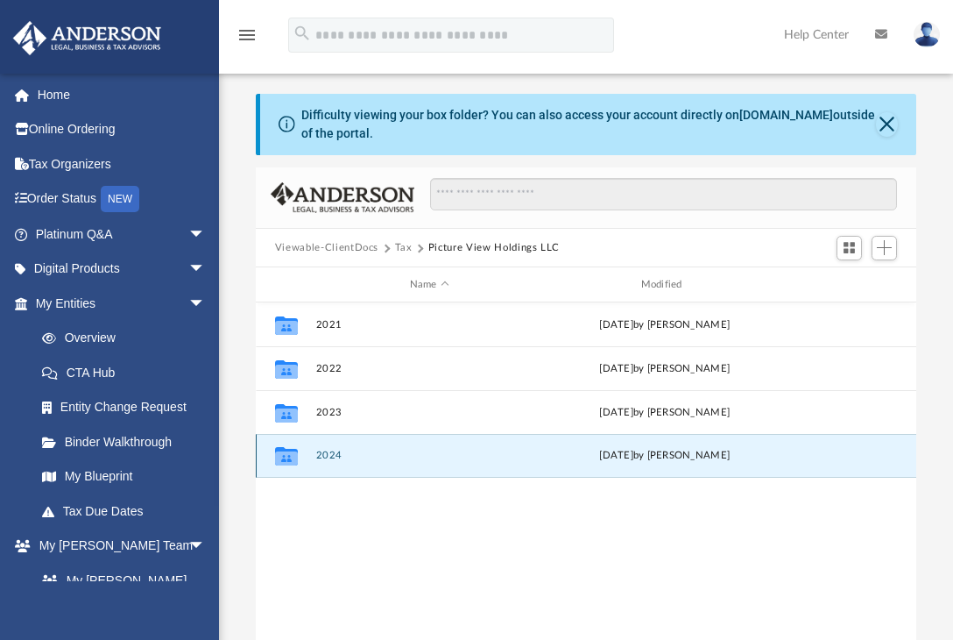
click at [323, 452] on button "2024" at bounding box center [429, 454] width 228 height 11
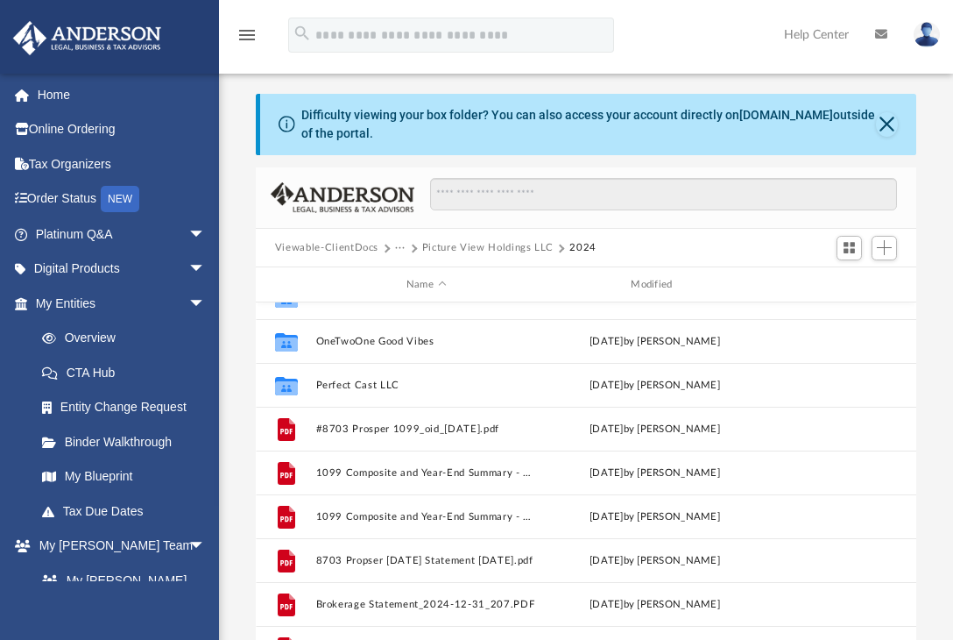
scroll to position [203, 0]
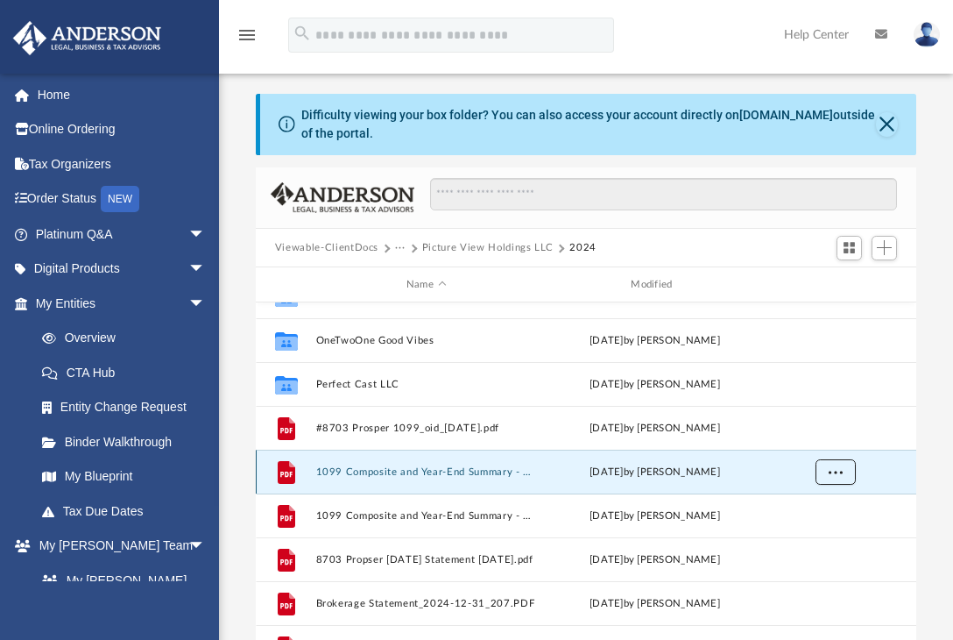
click at [843, 469] on button "More options" at bounding box center [835, 472] width 40 height 26
click at [438, 467] on button "1099 Composite and Year-End Summary - 2024_2025-02-07_207.PDF" at bounding box center [425, 471] width 221 height 11
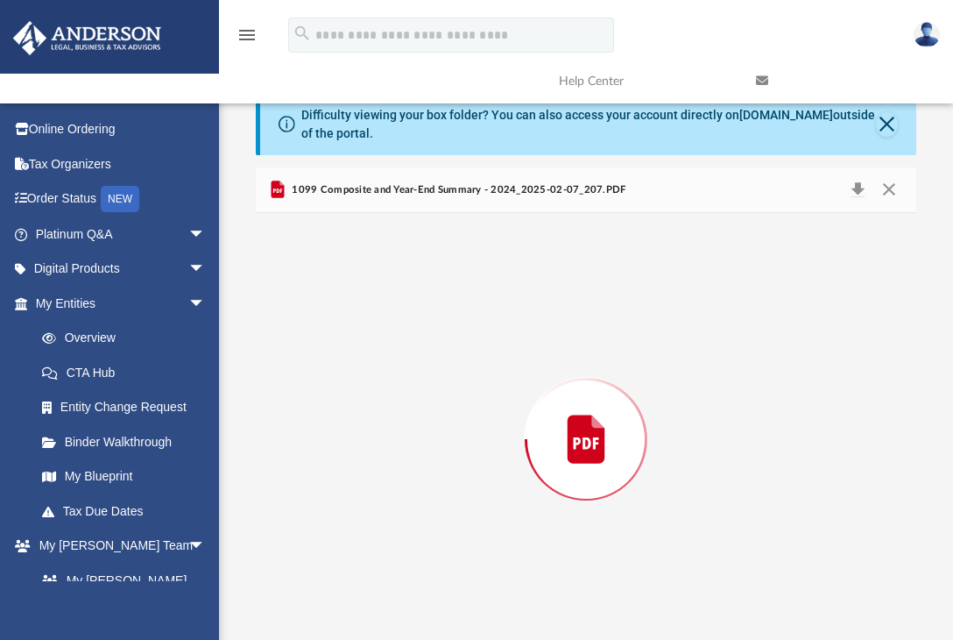
scroll to position [25, 0]
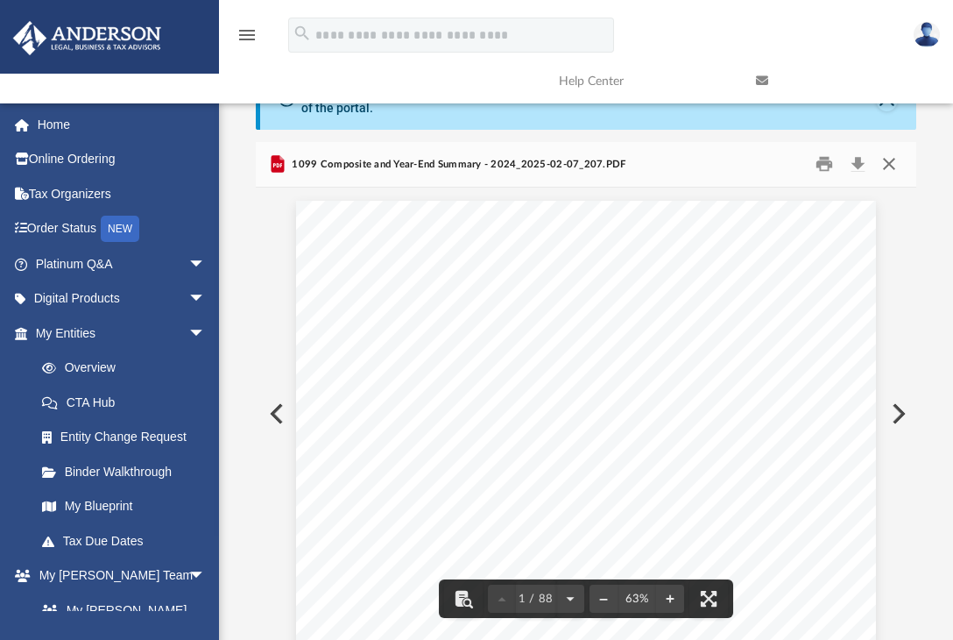
click at [887, 163] on button "Close" at bounding box center [889, 164] width 32 height 27
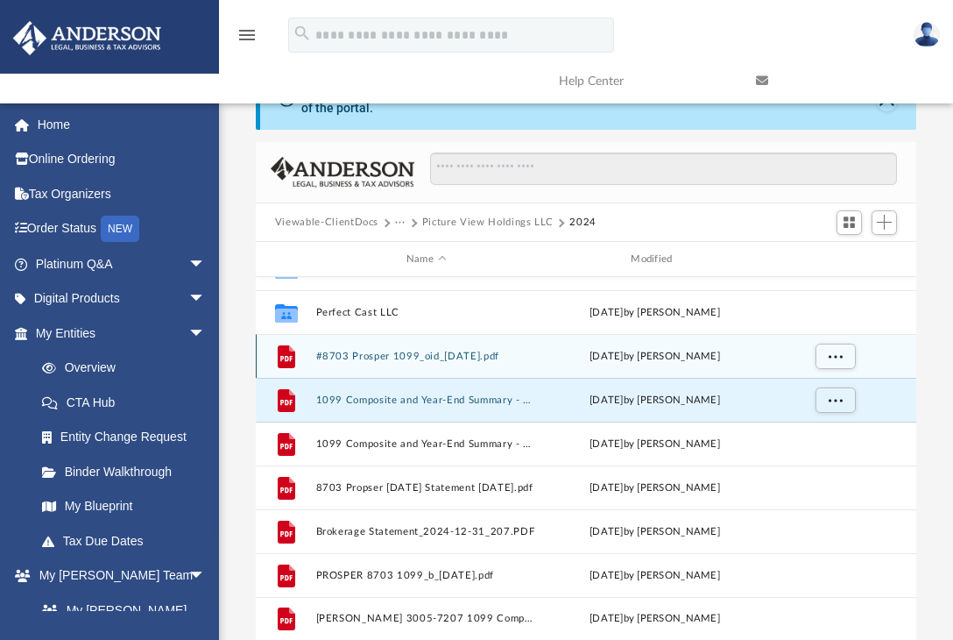
scroll to position [249, 0]
